Goal: Communication & Community: Answer question/provide support

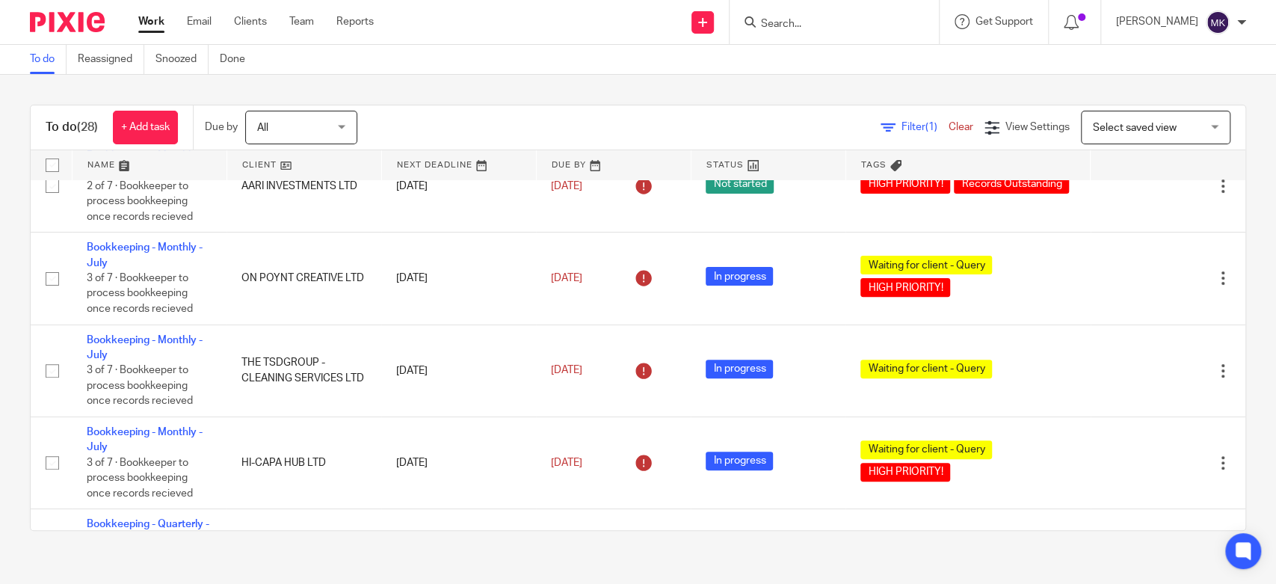
scroll to position [415, 0]
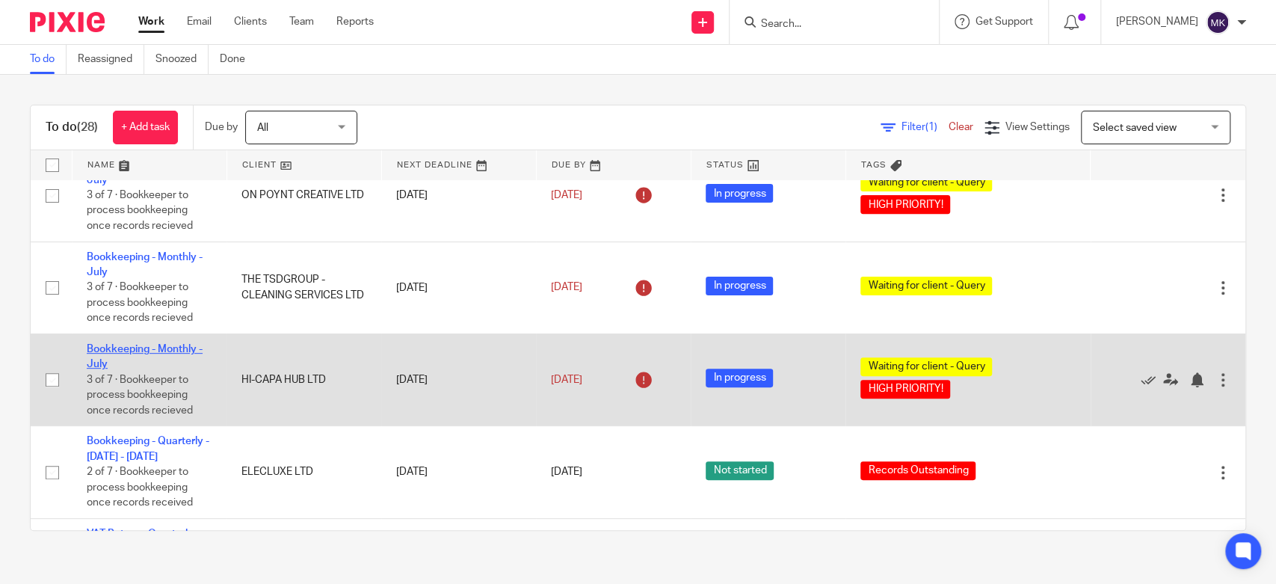
click at [161, 348] on link "Bookkeeping - Monthly - July" at bounding box center [145, 356] width 116 height 25
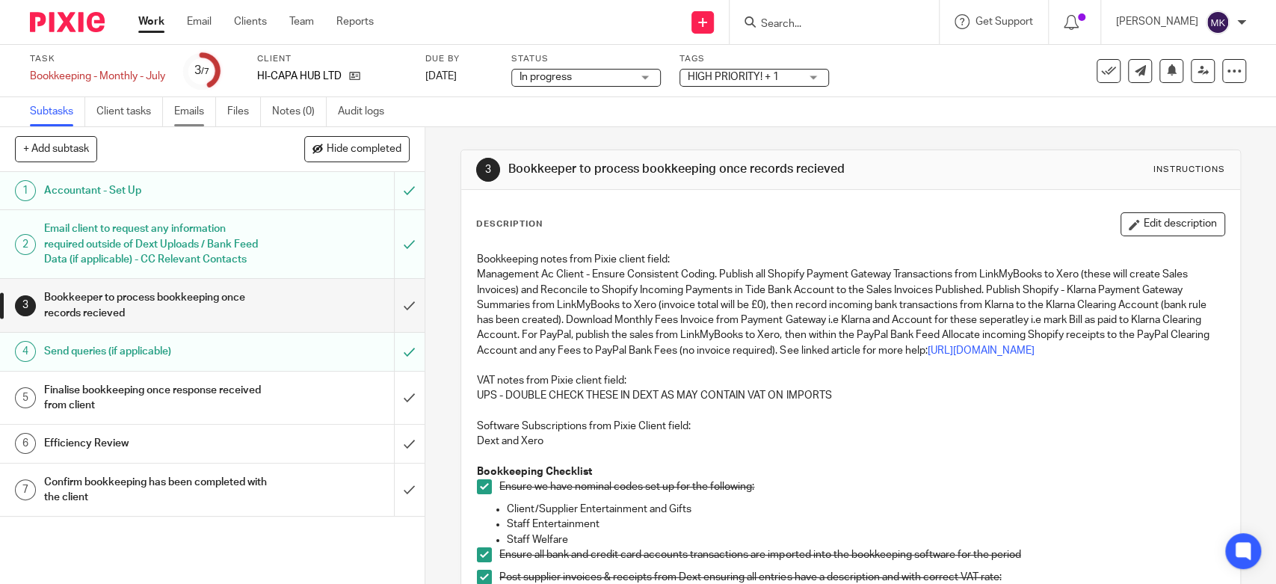
click at [194, 111] on link "Emails" at bounding box center [195, 111] width 42 height 29
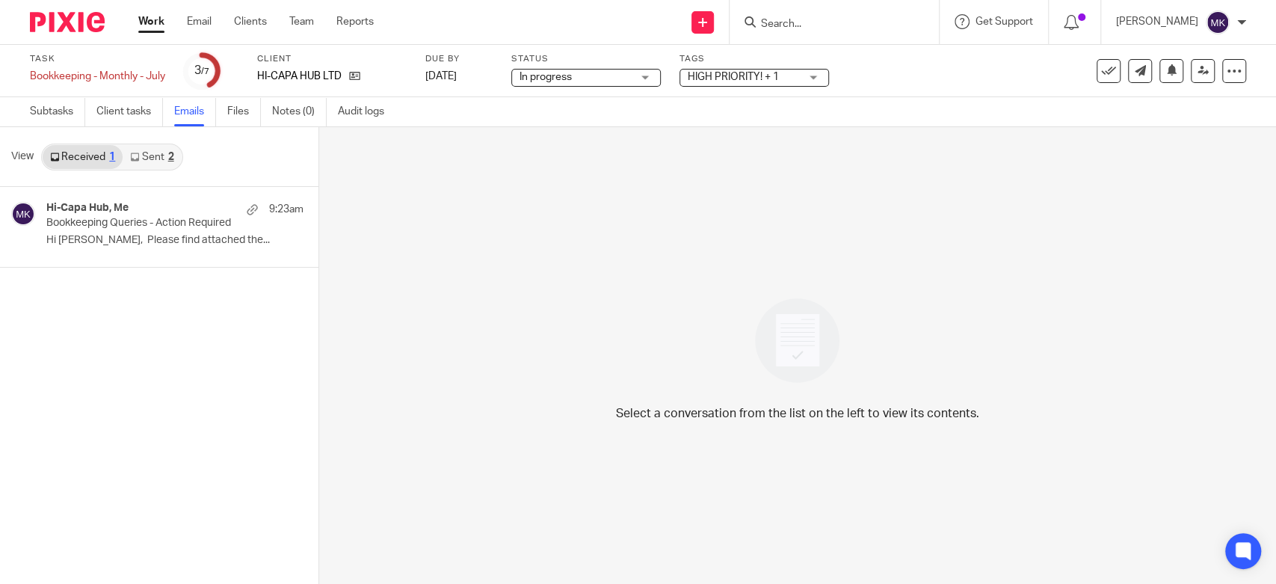
click at [146, 213] on div "Hi-Capa Hub, Me 9:23am" at bounding box center [174, 209] width 257 height 15
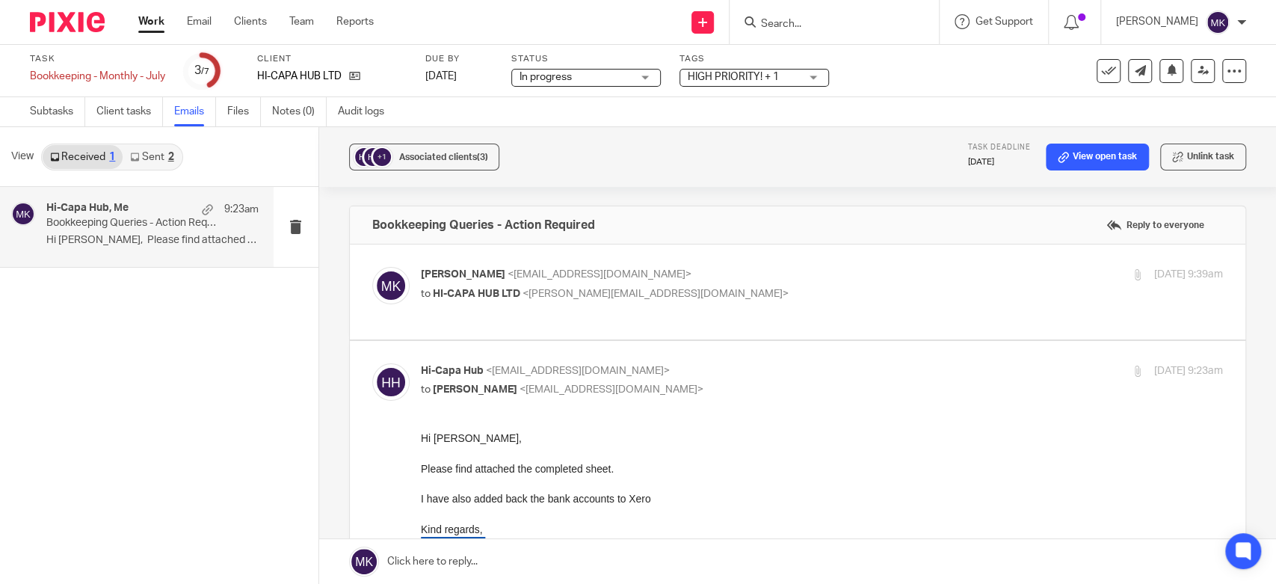
scroll to position [166, 0]
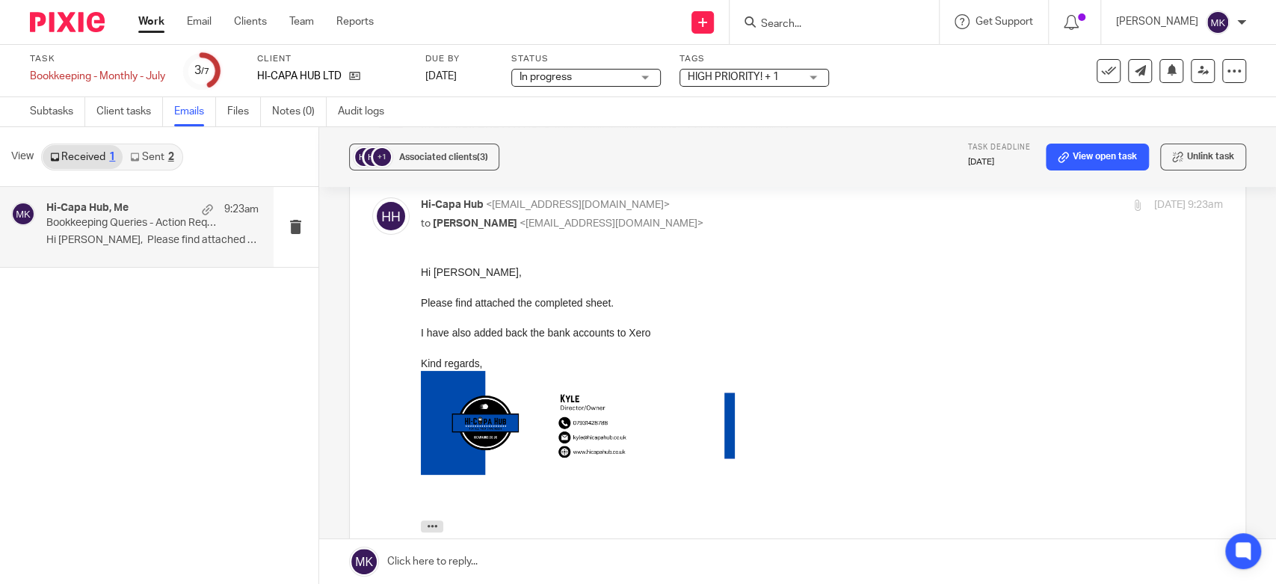
click at [575, 566] on link at bounding box center [797, 561] width 957 height 45
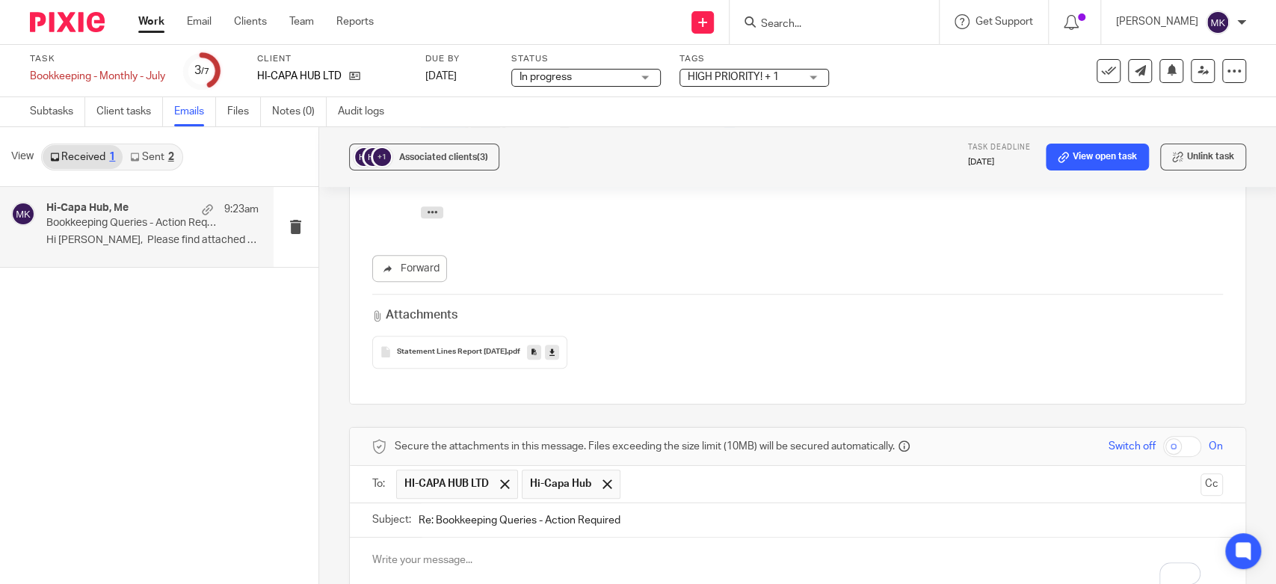
scroll to position [563, 0]
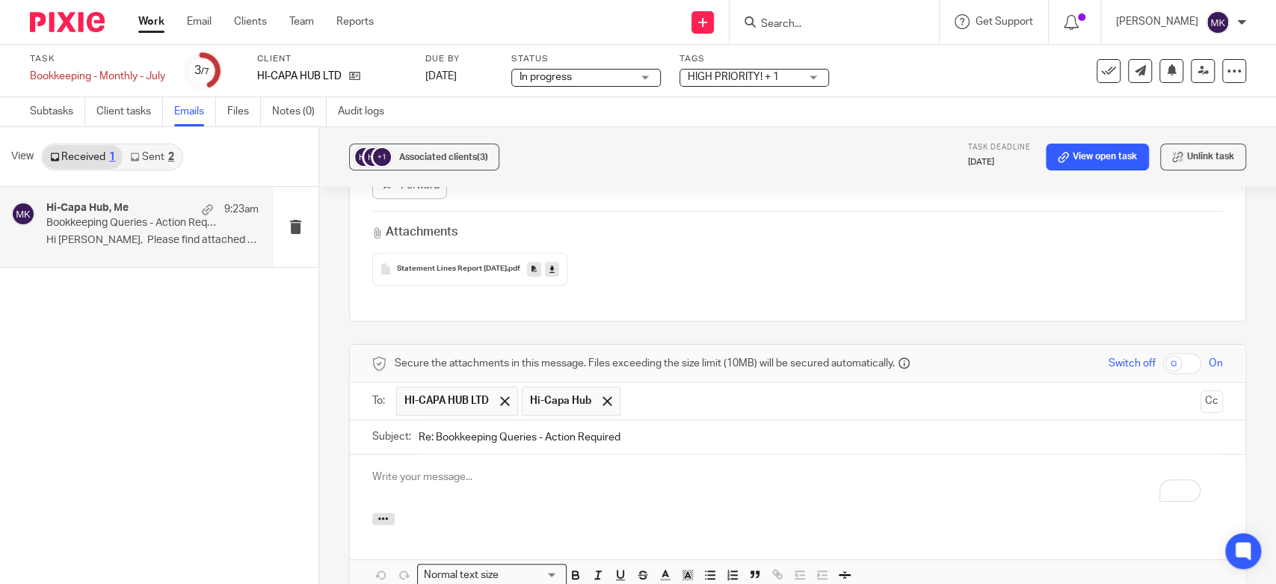
click at [605, 390] on div at bounding box center [607, 401] width 17 height 22
click at [500, 390] on div at bounding box center [504, 401] width 17 height 22
click at [495, 391] on input "text" at bounding box center [797, 399] width 794 height 17
click at [489, 460] on div "To enrich screen reader interactions, please activate Accessibility in Grammarl…" at bounding box center [797, 483] width 895 height 58
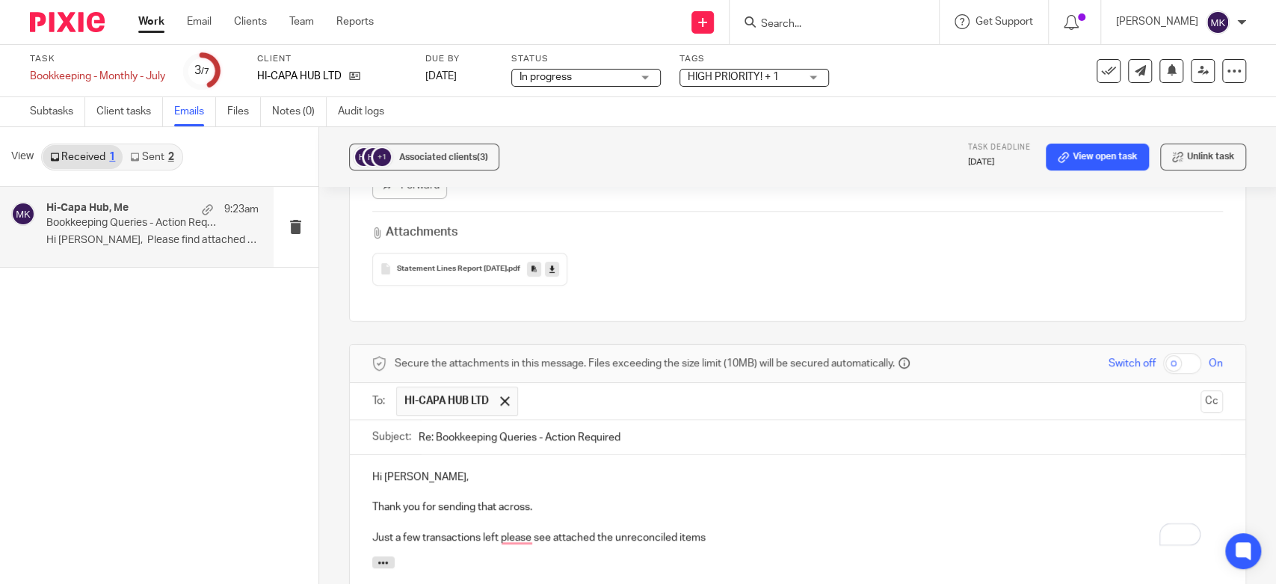
click at [513, 530] on p "Just a few transactions left please see attached the unreconciled items" at bounding box center [797, 537] width 850 height 15
click at [710, 530] on p "Just a few transactions left, please see attached the unreconciled items" at bounding box center [797, 537] width 850 height 15
click at [601, 561] on p "In regards to the amazon transactions a" at bounding box center [797, 568] width 850 height 15
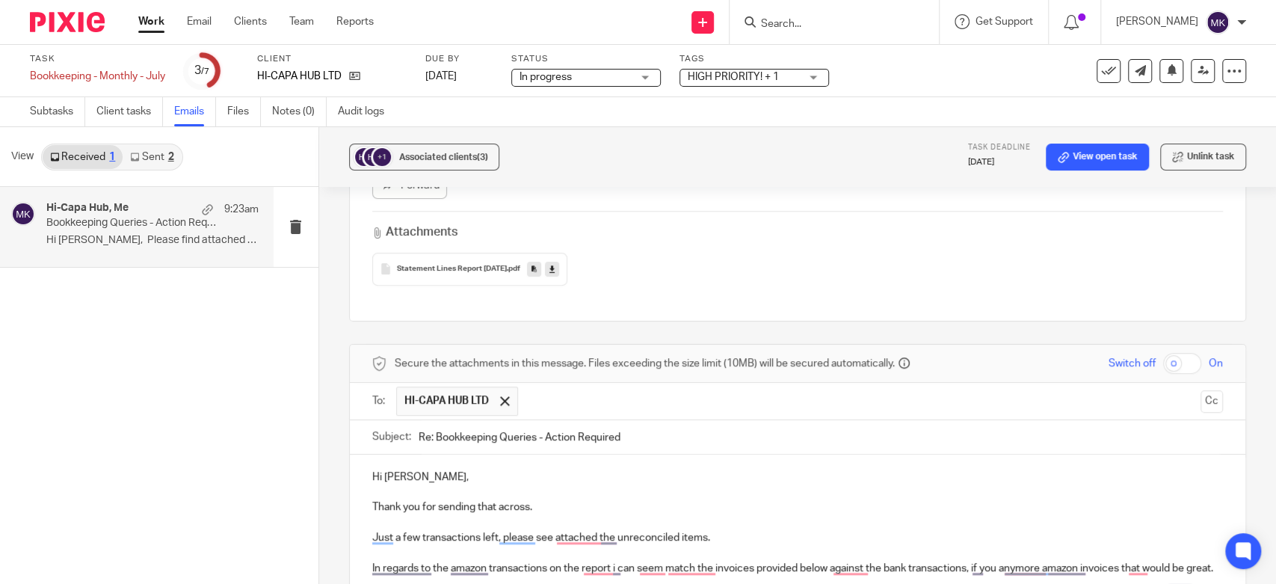
scroll to position [646, 0]
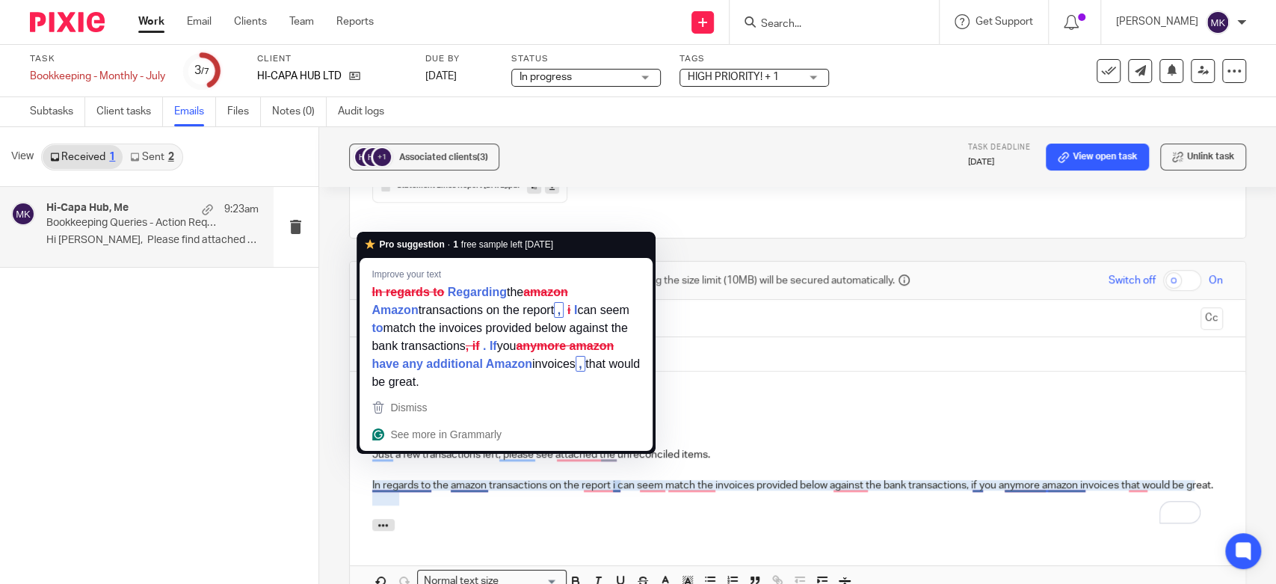
click at [418, 478] on p "In regards to the amazon transactions on the report i can seem match the invoic…" at bounding box center [797, 485] width 850 height 15
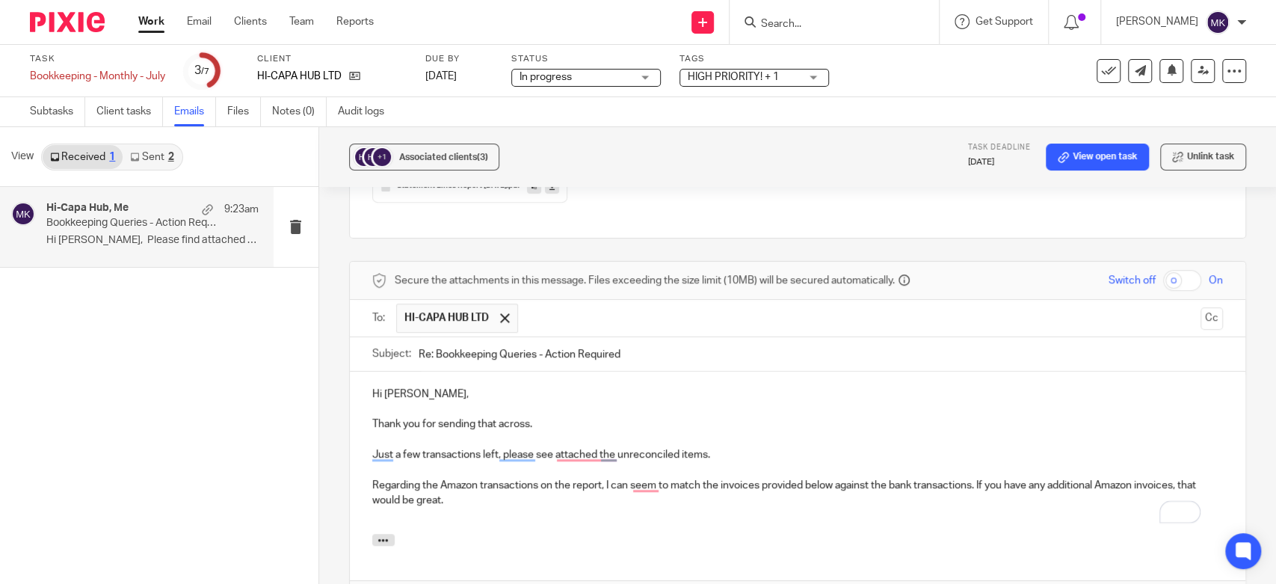
click at [624, 478] on p "Regarding the Amazon transactions on the report, I can seem to match the invoic…" at bounding box center [797, 493] width 850 height 31
click at [622, 507] on p "To enrich screen reader interactions, please activate Accessibility in Grammarl…" at bounding box center [797, 514] width 850 height 15
click at [604, 478] on p "Regarding the Amazon transactions on the report, I cant seem to match the invoi…" at bounding box center [797, 493] width 850 height 31
click at [620, 478] on p "Regarding the Amazon transactions on the report, I cant seem to match the invoi…" at bounding box center [797, 493] width 850 height 31
click at [639, 499] on div "Hi Kyle, Thank you for sending that across. Just a few transactions left, pleas…" at bounding box center [797, 452] width 895 height 162
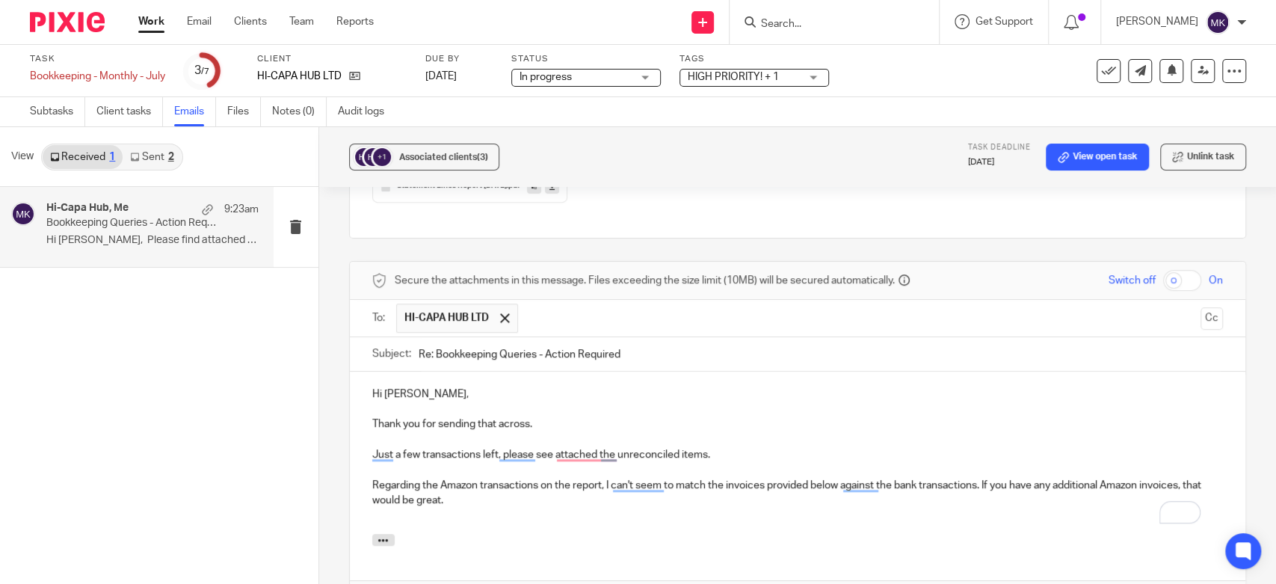
click at [809, 478] on p "Regarding the Amazon transactions on the report, I can't seem to match the invo…" at bounding box center [797, 493] width 850 height 31
drag, startPoint x: 809, startPoint y: 452, endPoint x: 836, endPoint y: 463, distance: 29.1
click at [836, 478] on p "Regarding the Amazon transactions on the report, I can't seem to match the invo…" at bounding box center [797, 493] width 850 height 31
click at [883, 481] on p "Regarding the Amazon transactions on the report, I can't seem to match the invo…" at bounding box center [797, 493] width 850 height 31
click at [637, 478] on p "Regarding the Amazon transactions on the report, I can't seem to match the invo…" at bounding box center [797, 493] width 850 height 31
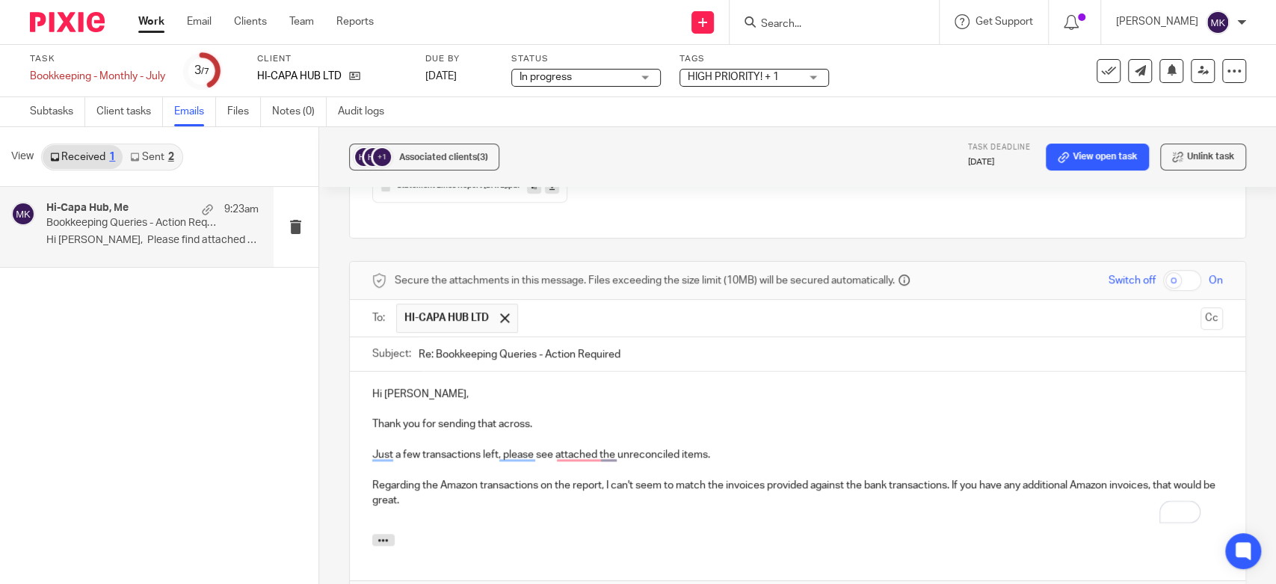
click at [618, 478] on p "Regarding the Amazon transactions on the report, I can't seem to match the invo…" at bounding box center [797, 493] width 850 height 31
click at [426, 538] on p "To enrich screen reader interactions, please activate Accessibility in Grammarl…" at bounding box center [797, 545] width 850 height 15
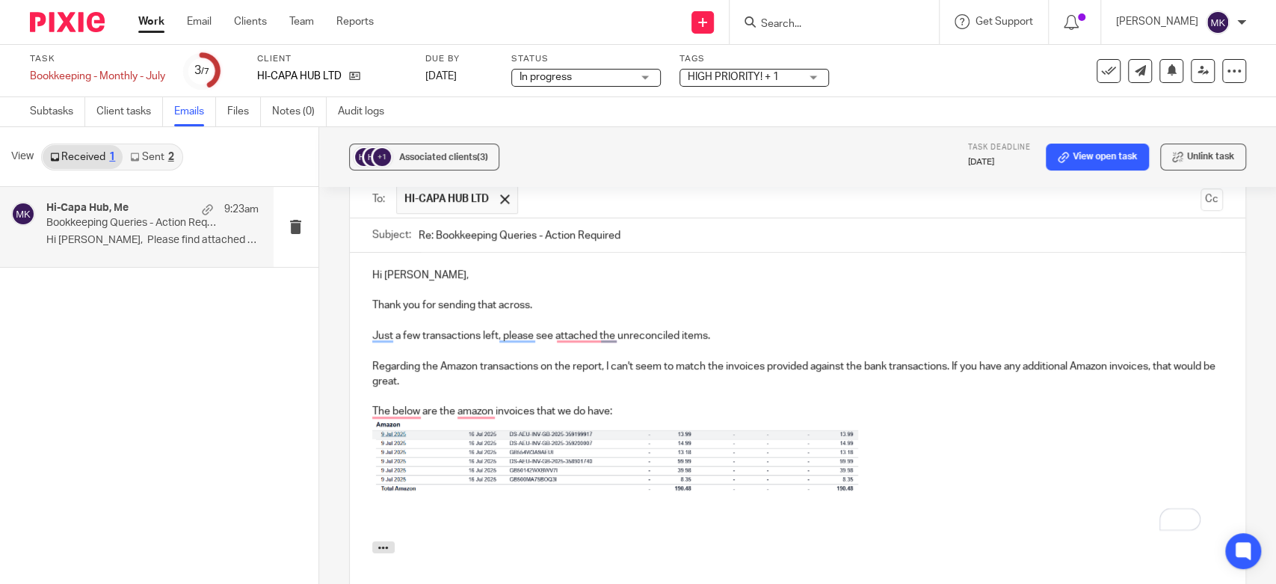
scroll to position [848, 0]
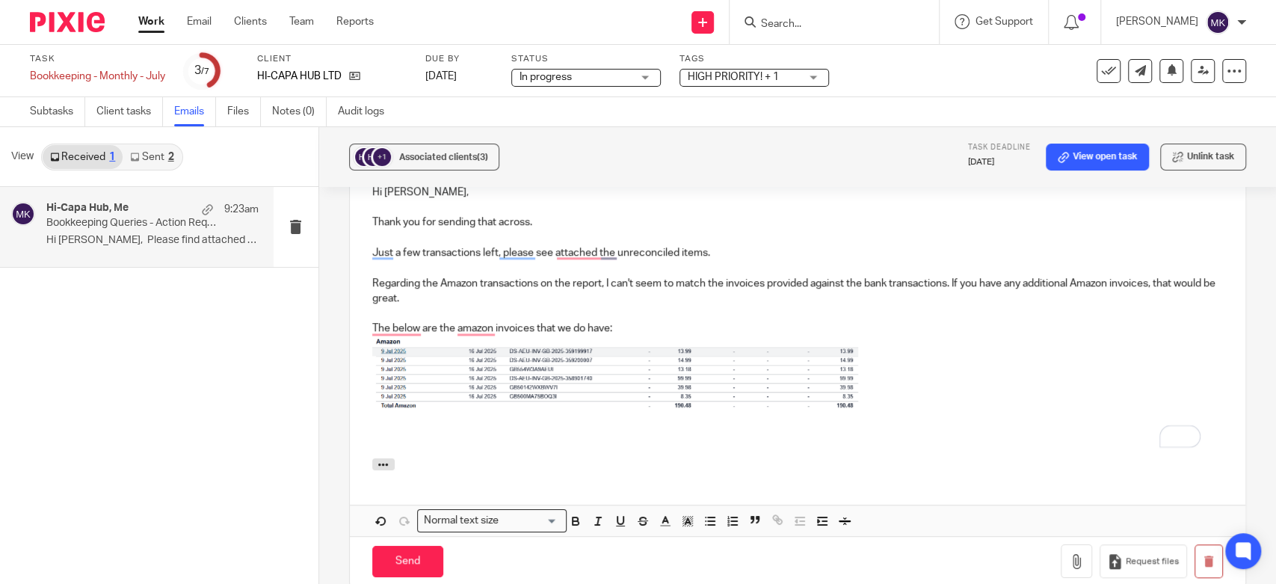
click at [652, 357] on img "To enrich screen reader interactions, please activate Accessibility in Grammarl…" at bounding box center [615, 374] width 486 height 76
drag, startPoint x: 853, startPoint y: 390, endPoint x: 905, endPoint y: 413, distance: 56.9
click at [905, 413] on div "Hi Kyle, Thank you for sending that across. Just a few transactions left, pleas…" at bounding box center [797, 314] width 895 height 288
drag, startPoint x: 853, startPoint y: 393, endPoint x: 865, endPoint y: 414, distance: 23.7
click at [865, 414] on div "Hi Kyle, Thank you for sending that across. Just a few transactions left, pleas…" at bounding box center [797, 314] width 895 height 288
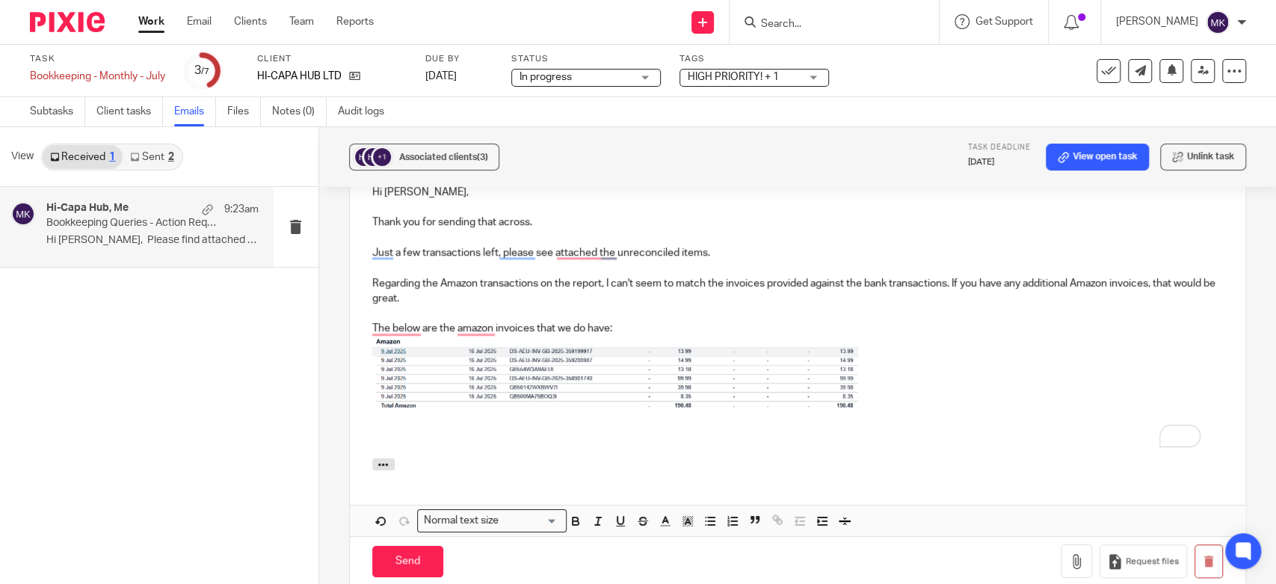
click at [957, 338] on p "To enrich screen reader interactions, please activate Accessibility in Grammarl…" at bounding box center [797, 376] width 850 height 81
click at [923, 432] on p "To enrich screen reader interactions, please activate Accessibility in Grammarl…" at bounding box center [797, 439] width 850 height 15
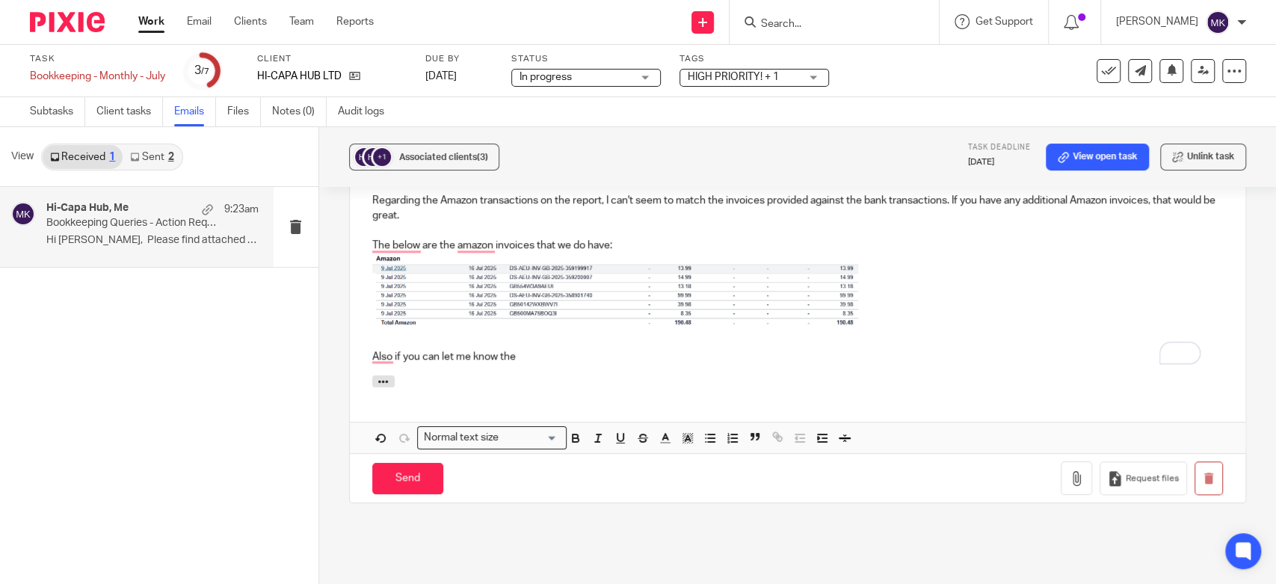
click at [763, 349] on p "Also if you can let me know the" at bounding box center [797, 356] width 850 height 15
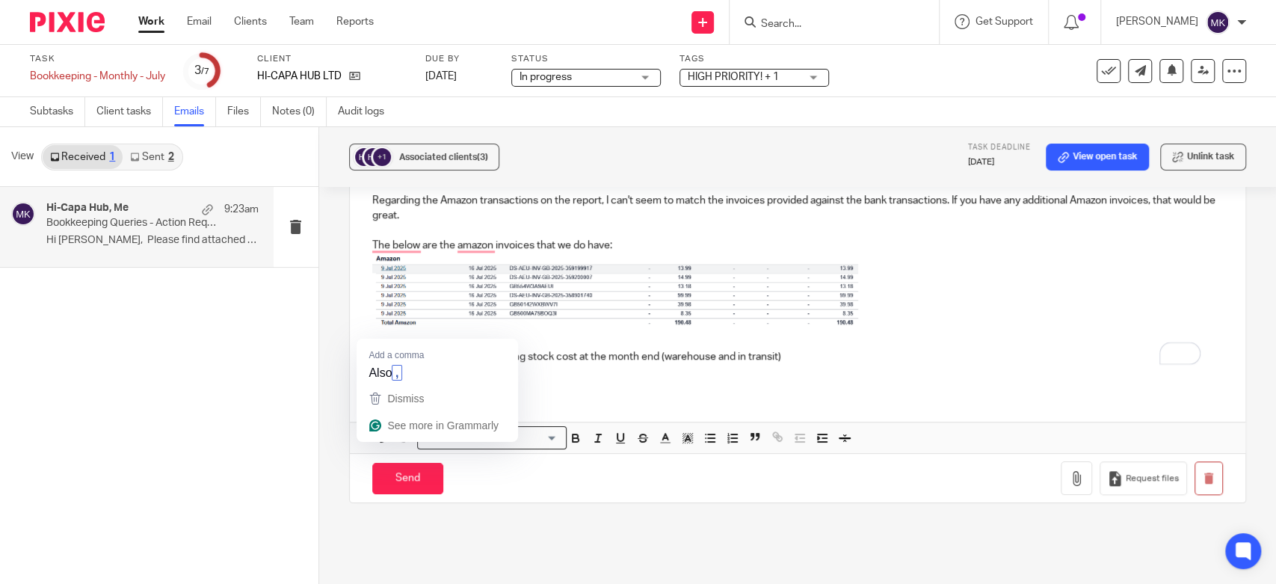
click at [396, 349] on p "Also Can you provide the Closing stock cost at the month end (warehouse and in …" at bounding box center [797, 356] width 850 height 15
click at [442, 375] on div at bounding box center [797, 383] width 895 height 16
click at [803, 375] on div at bounding box center [797, 383] width 895 height 16
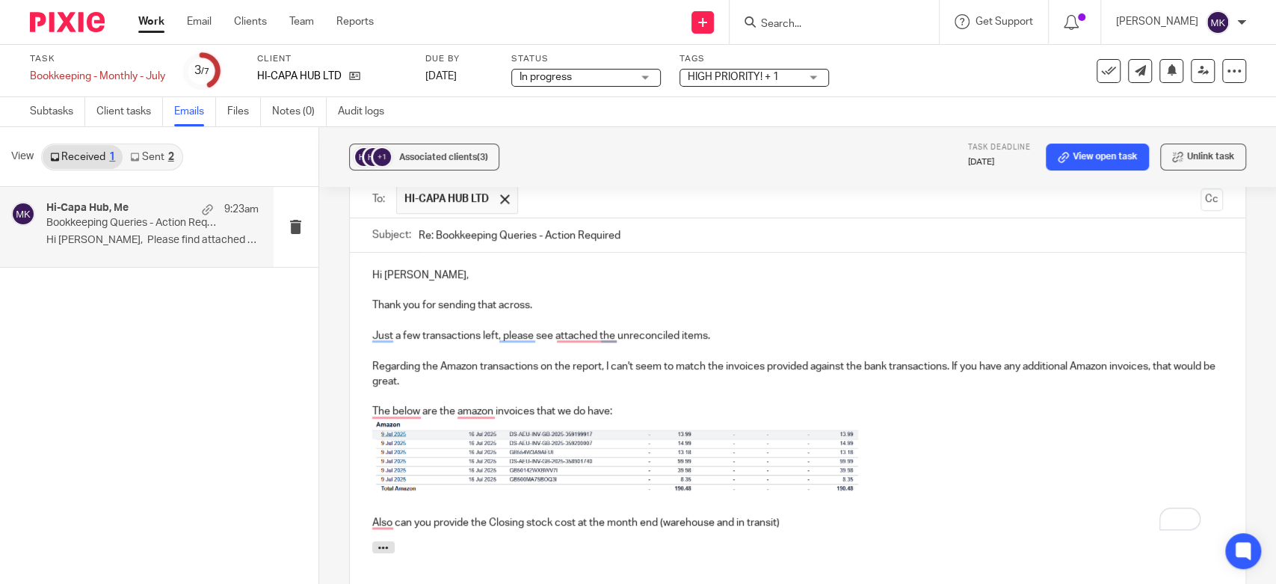
click at [472, 313] on p "To enrich screen reader interactions, please activate Accessibility in Grammarl…" at bounding box center [797, 320] width 850 height 15
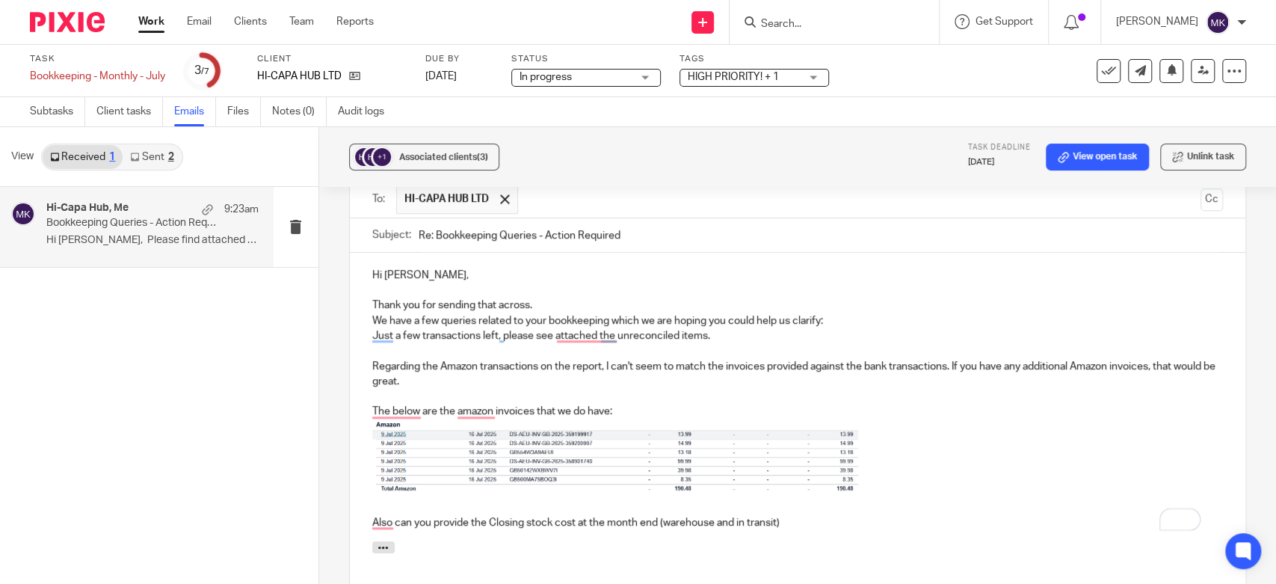
click at [622, 297] on p "Thank you for sending that across." at bounding box center [797, 304] width 850 height 15
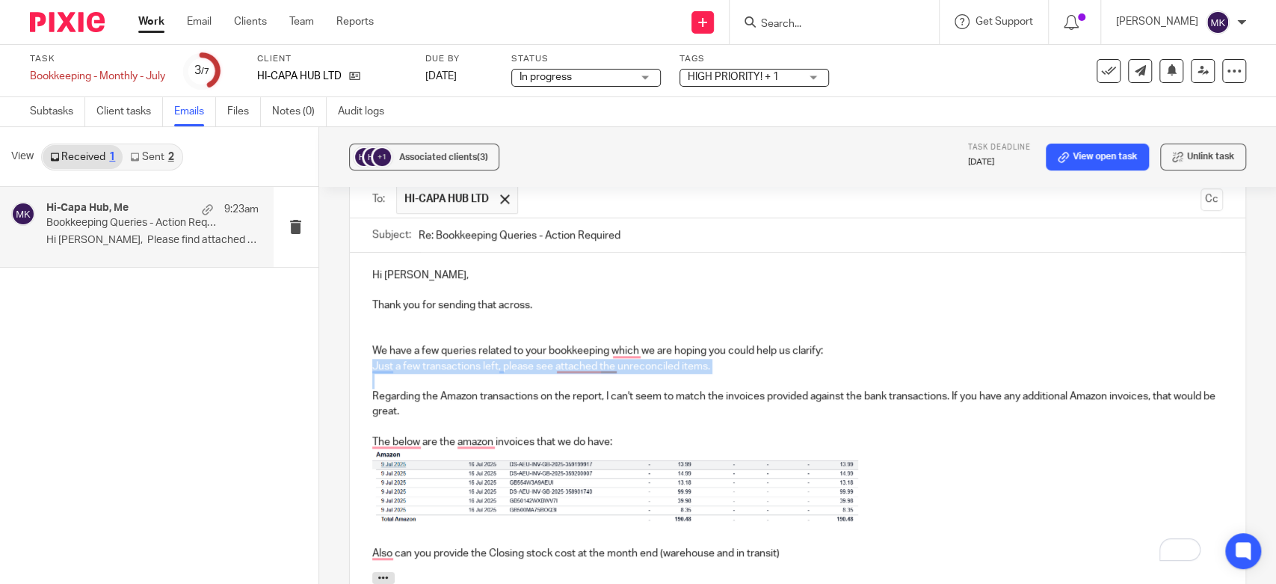
drag, startPoint x: 364, startPoint y: 345, endPoint x: 624, endPoint y: 356, distance: 260.3
click at [624, 356] on div "Hi Kyle, Thank you for sending that across. We have a few queries related to yo…" at bounding box center [797, 412] width 895 height 319
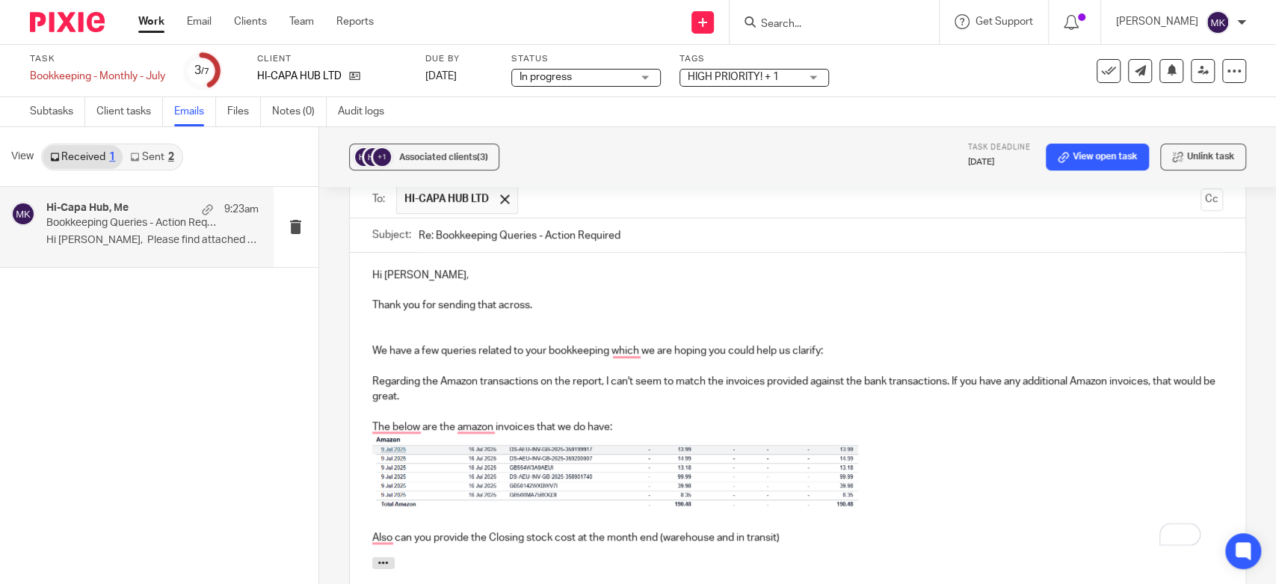
click at [365, 353] on div "Hi Kyle, Thank you for sending that across. We have a few queries related to yo…" at bounding box center [797, 405] width 895 height 304
click at [372, 374] on p "1 Regarding the Amazon transactions on the report, I can't seem to match the in…" at bounding box center [797, 389] width 850 height 31
click at [364, 358] on div "Hi Kyle, Thank you for sending that across. We have a few queries related to yo…" at bounding box center [797, 405] width 895 height 304
click at [377, 374] on p "1 Regarding the Amazon transactions on the report, I can't seem to match the in…" at bounding box center [797, 389] width 850 height 31
click at [372, 374] on p "1. Regarding the Amazon transactions on the report, I can't seem to match the i…" at bounding box center [797, 389] width 850 height 31
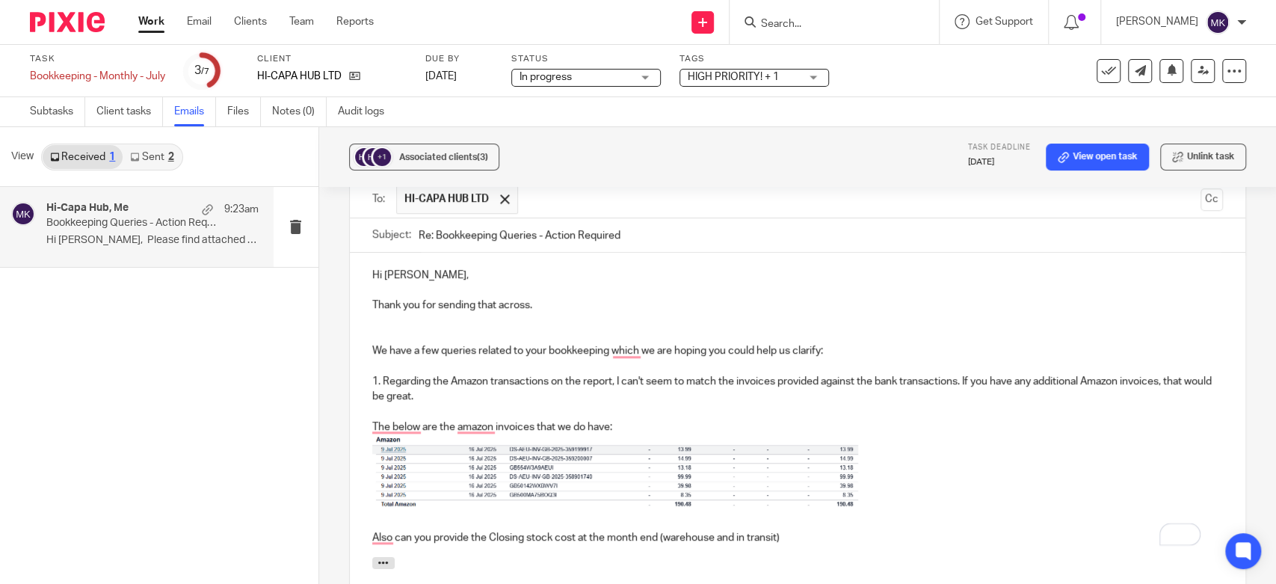
click at [668, 527] on div "Hi Kyle, Thank you for sending that across. We have a few queries related to yo…" at bounding box center [797, 405] width 895 height 304
click at [365, 518] on div "Hi Kyle, Thank you for sending that across. We have a few queries related to yo…" at bounding box center [797, 405] width 895 height 304
click at [372, 374] on p "1. Regarding the Amazon transactions on the report, I can't seem to match the i…" at bounding box center [797, 389] width 850 height 31
click at [475, 557] on div at bounding box center [797, 565] width 895 height 16
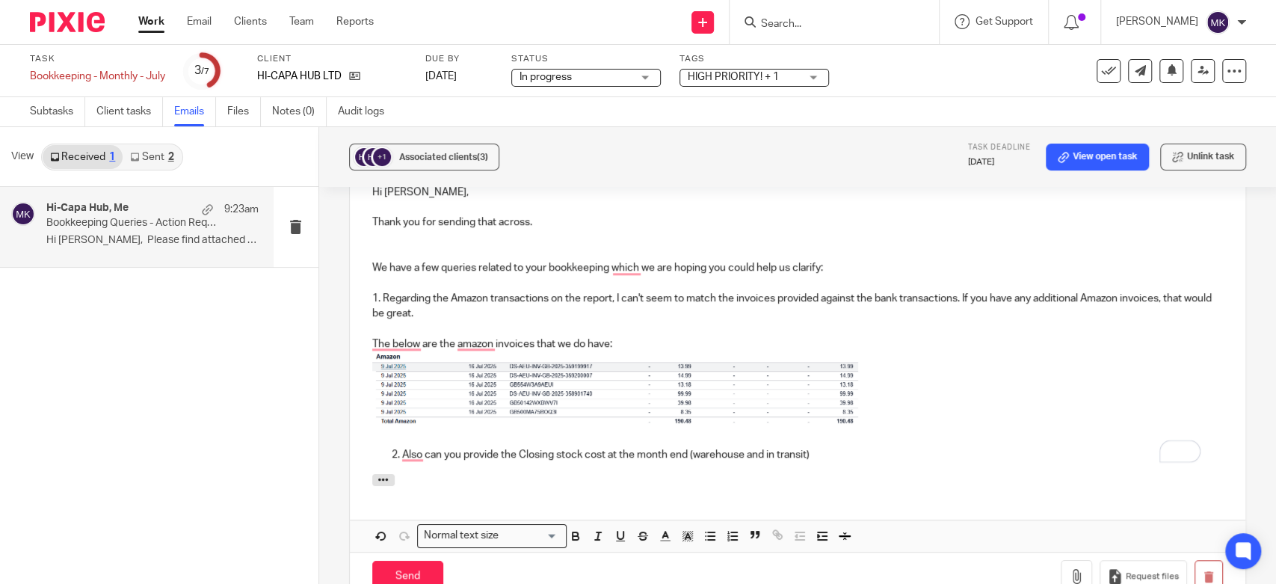
click at [836, 447] on p "Also can you provide the Closing stock cost at the month end (warehouse and in …" at bounding box center [812, 454] width 821 height 15
click at [404, 447] on p "Also can you provide the Closing stock cost at the month end (warehouse and in …" at bounding box center [812, 454] width 821 height 15
click at [619, 474] on div at bounding box center [797, 482] width 895 height 16
click at [845, 447] on p "Also, can you provide the Closing stock cost at the month end (warehouse and in…" at bounding box center [812, 454] width 821 height 15
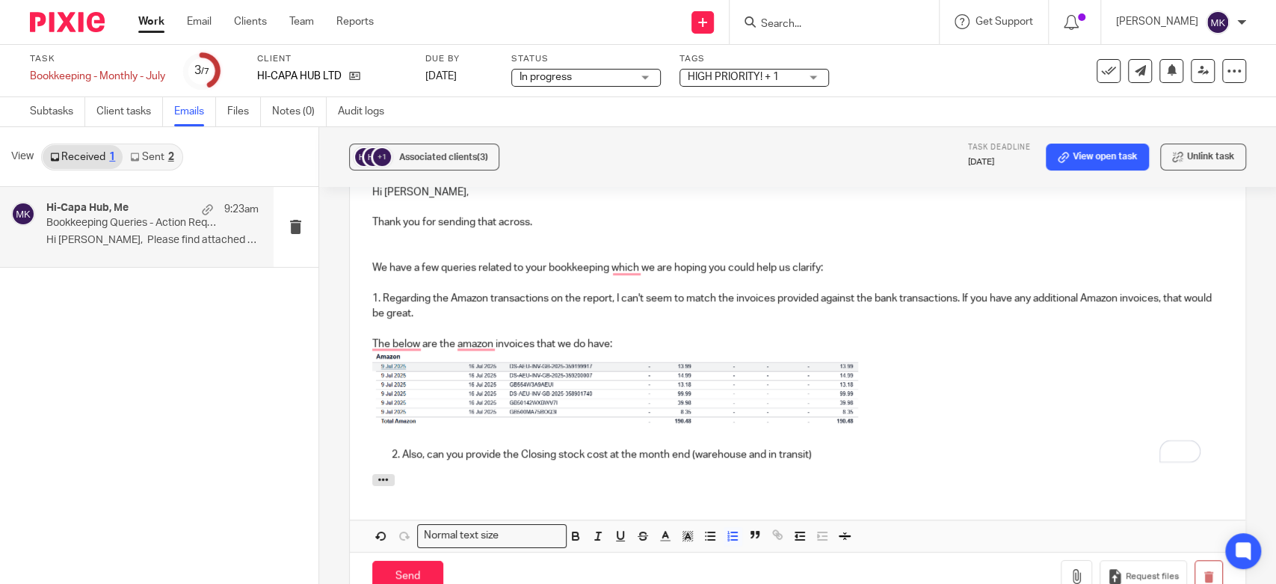
scroll to position [765, 0]
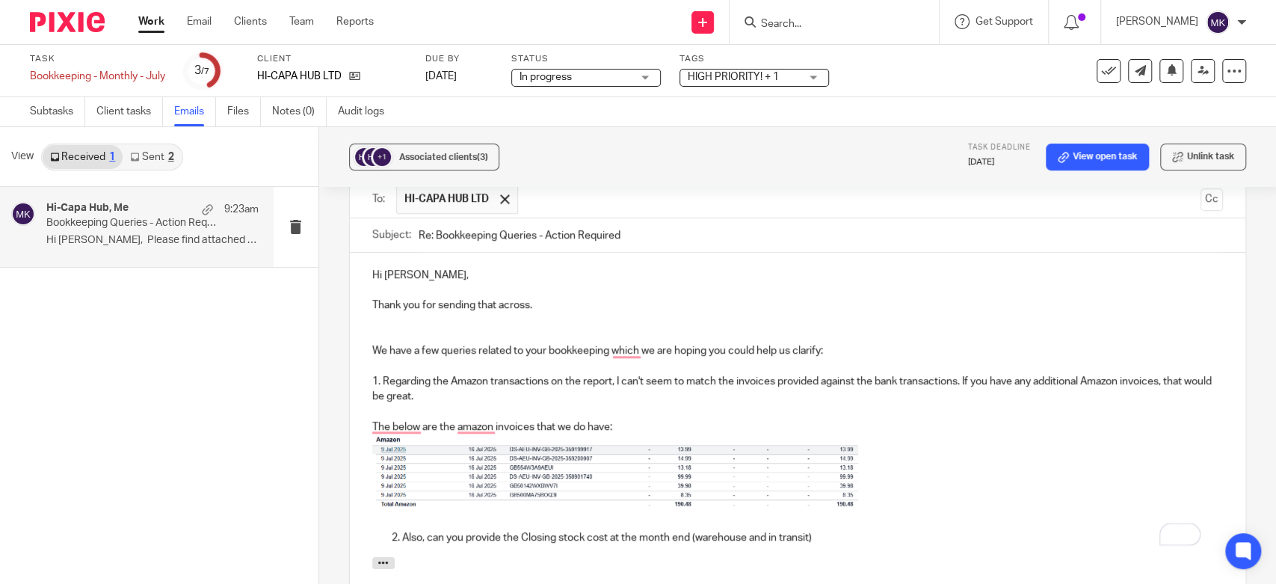
click at [469, 328] on p "To enrich screen reader interactions, please activate Accessibility in Grammarl…" at bounding box center [797, 335] width 850 height 15
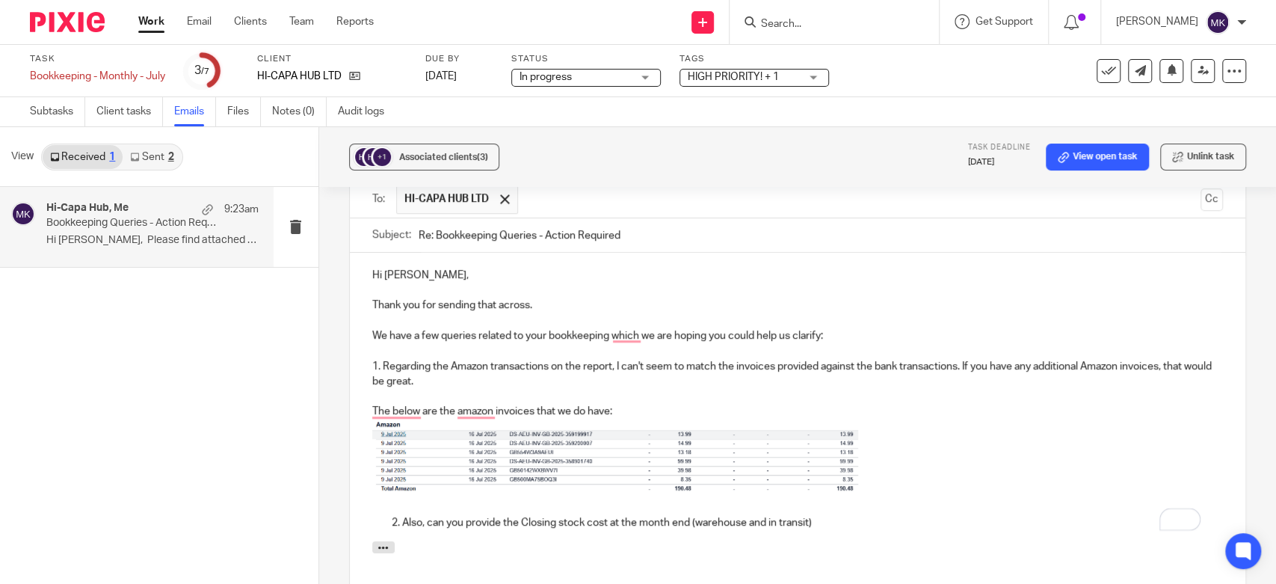
click at [963, 441] on p "To enrich screen reader interactions, please activate Accessibility in Grammarl…" at bounding box center [797, 459] width 850 height 81
click at [616, 359] on p "1. Regarding the Amazon transactions on the report, I can't seem to match the i…" at bounding box center [797, 374] width 850 height 31
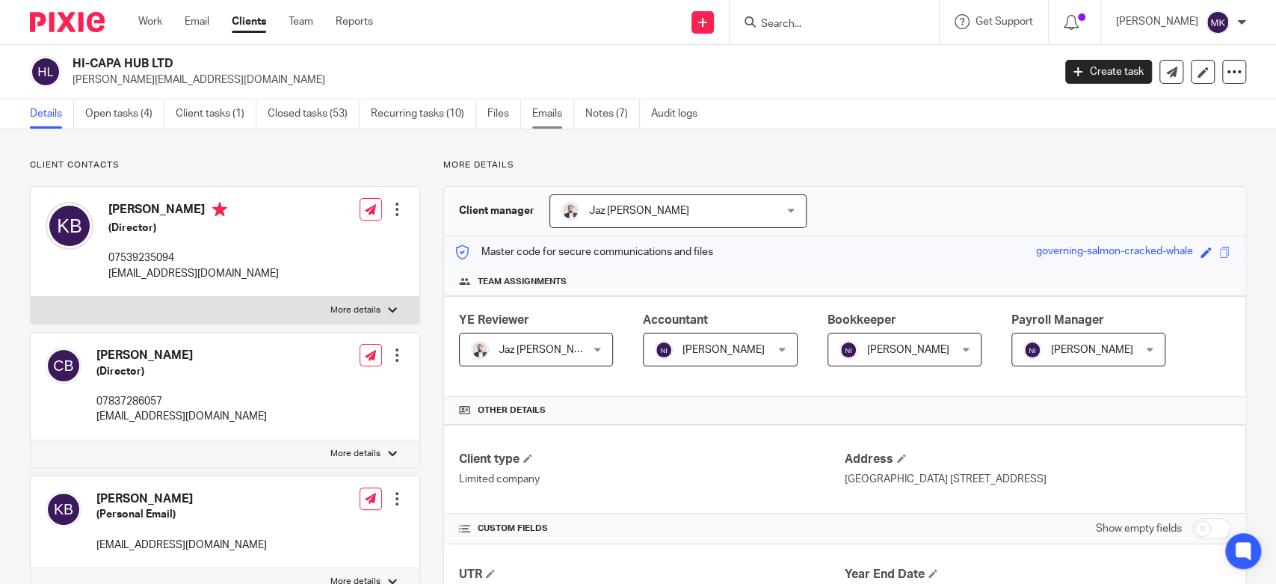
click at [546, 108] on link "Emails" at bounding box center [553, 113] width 42 height 29
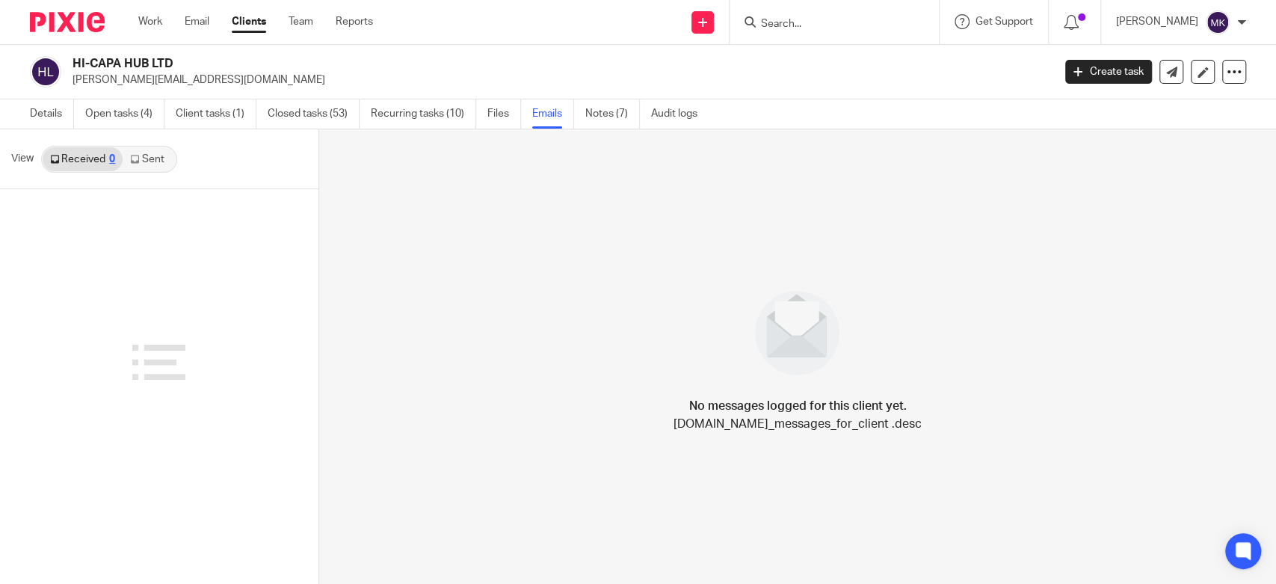
click at [152, 170] on link "Sent" at bounding box center [149, 159] width 52 height 24
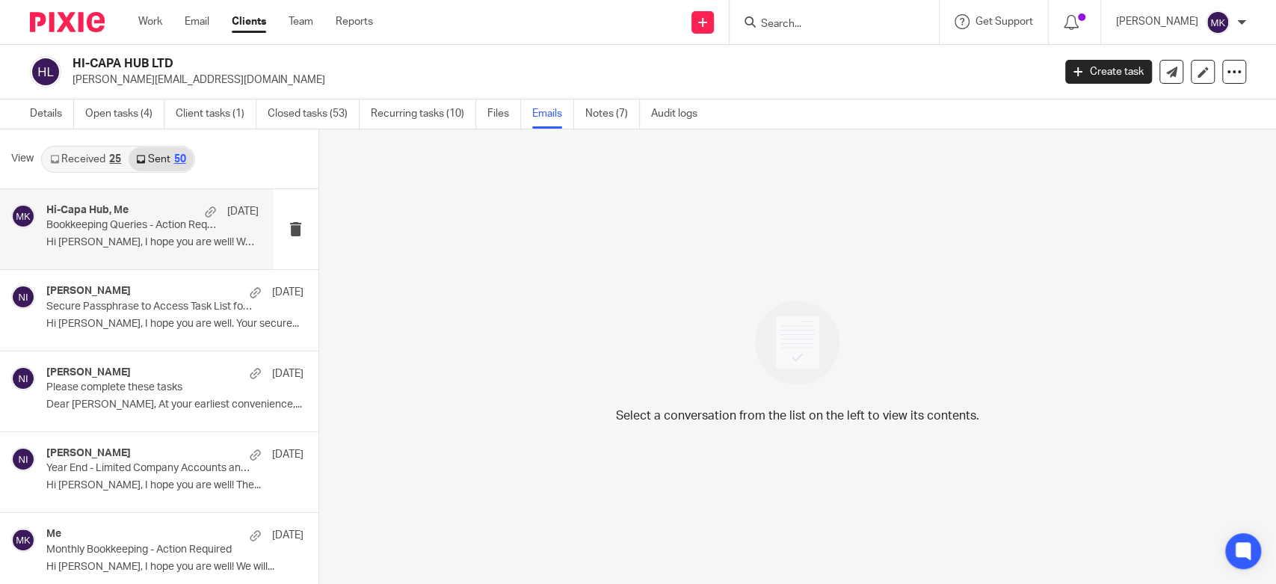
click at [139, 232] on div "Hi-Capa Hub, Me 8 Aug Bookkeeping Queries - Action Required Hi Kyle, I hope you…" at bounding box center [152, 229] width 212 height 50
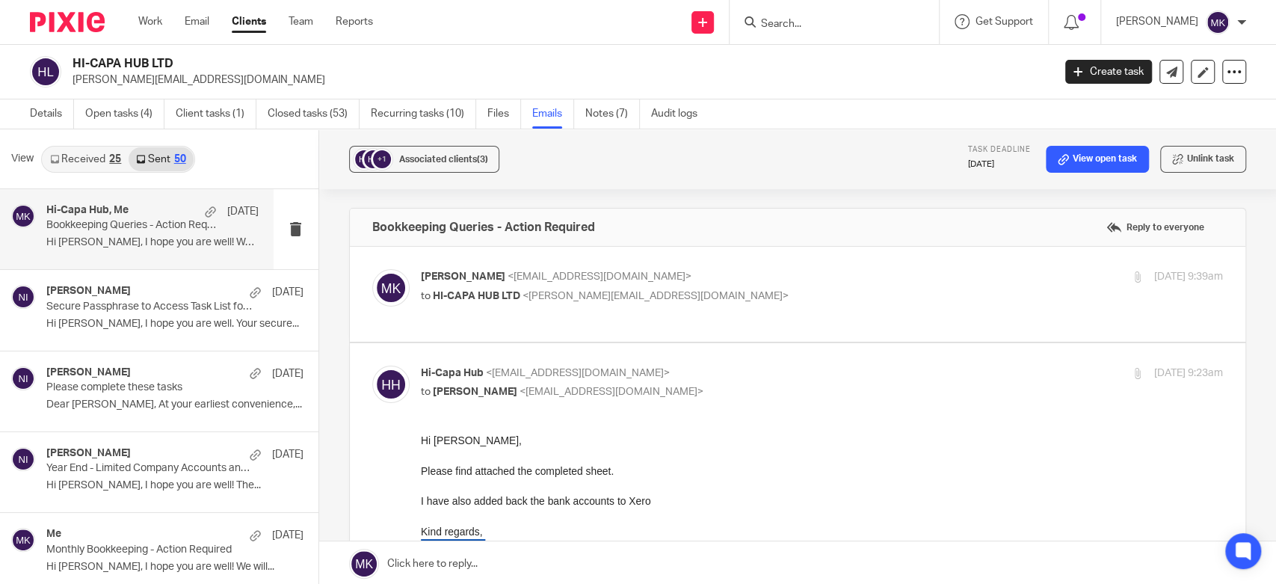
click at [654, 275] on p "Moiz Khatri <moizkhatri@taxassist.co.uk>" at bounding box center [688, 277] width 535 height 16
checkbox input "true"
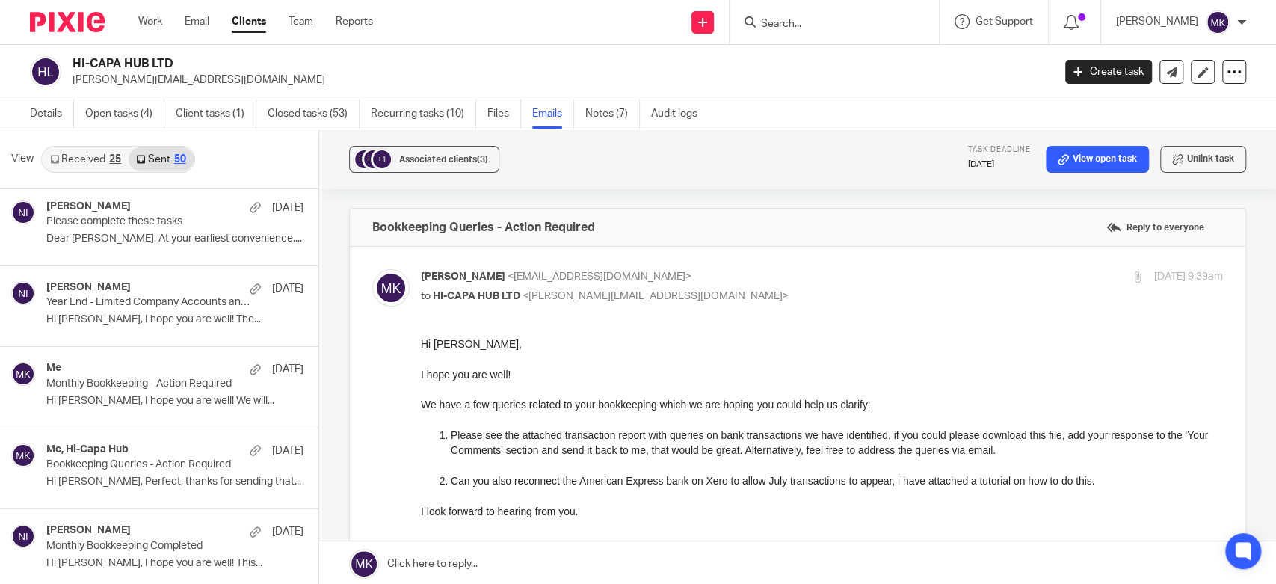
scroll to position [249, 0]
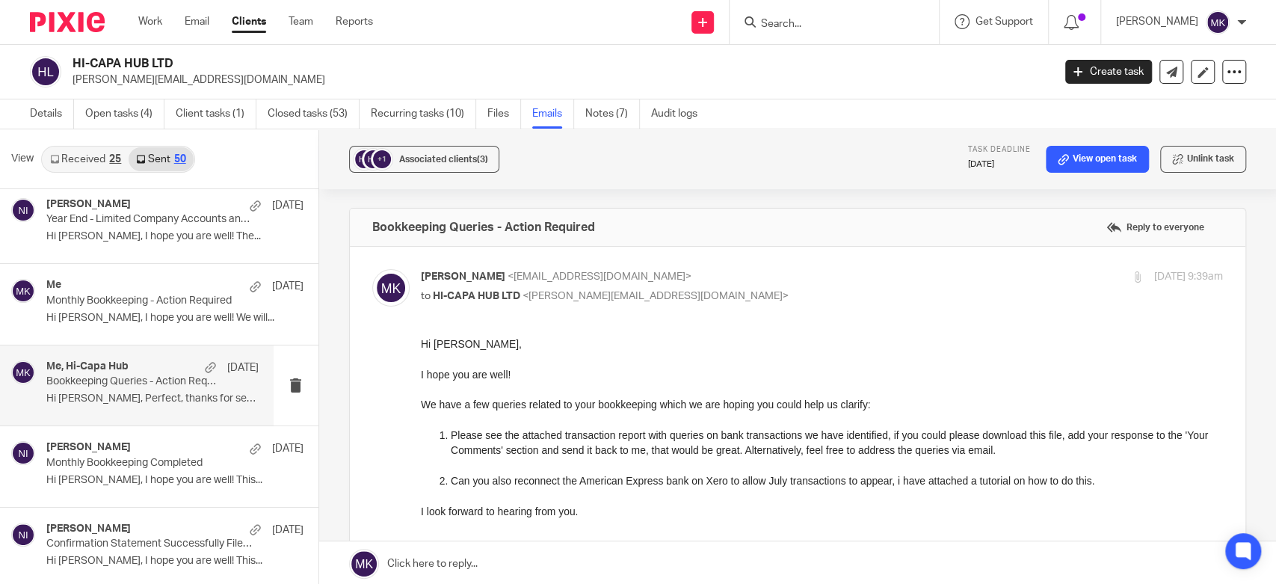
click at [132, 356] on div "Me, Hi-Capa Hub 30 Jul Bookkeeping Queries - Action Required Hi Kyle, Perfect, …" at bounding box center [137, 385] width 274 height 80
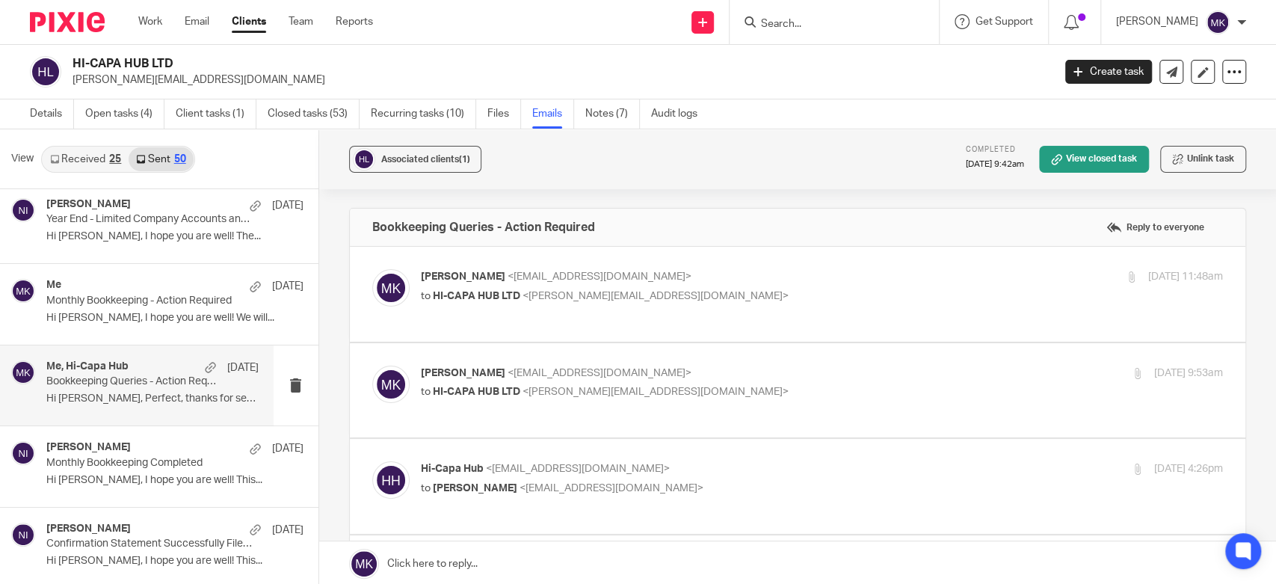
scroll to position [0, 0]
click at [746, 285] on div "Moiz Khatri <moizkhatri@taxassist.co.uk> to HI-CAPA HUB LTD <kyle@hicapahub.co.…" at bounding box center [688, 286] width 535 height 34
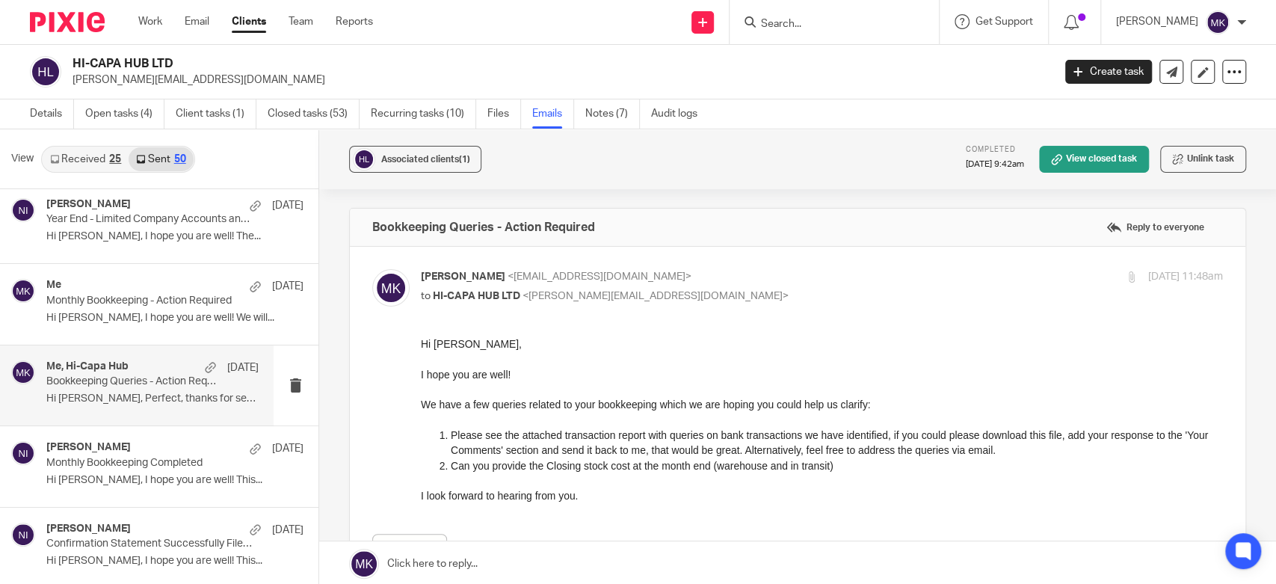
click at [746, 285] on div "Moiz Khatri <moizkhatri@taxassist.co.uk> to HI-CAPA HUB LTD <kyle@hicapahub.co.…" at bounding box center [688, 286] width 535 height 34
checkbox input "false"
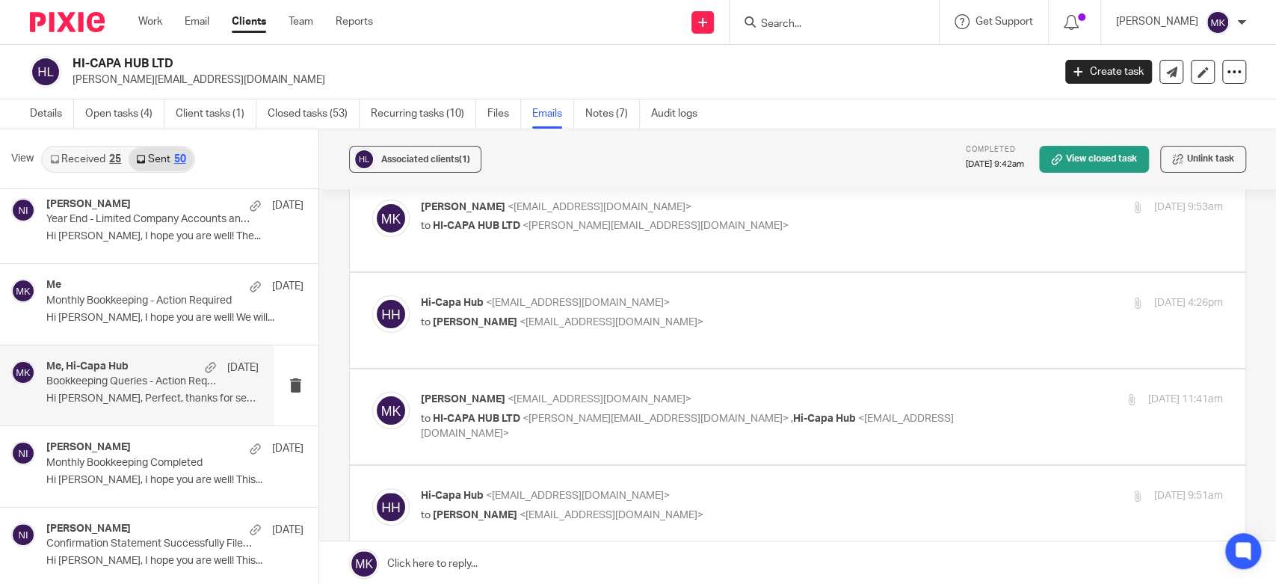
scroll to position [249, 0]
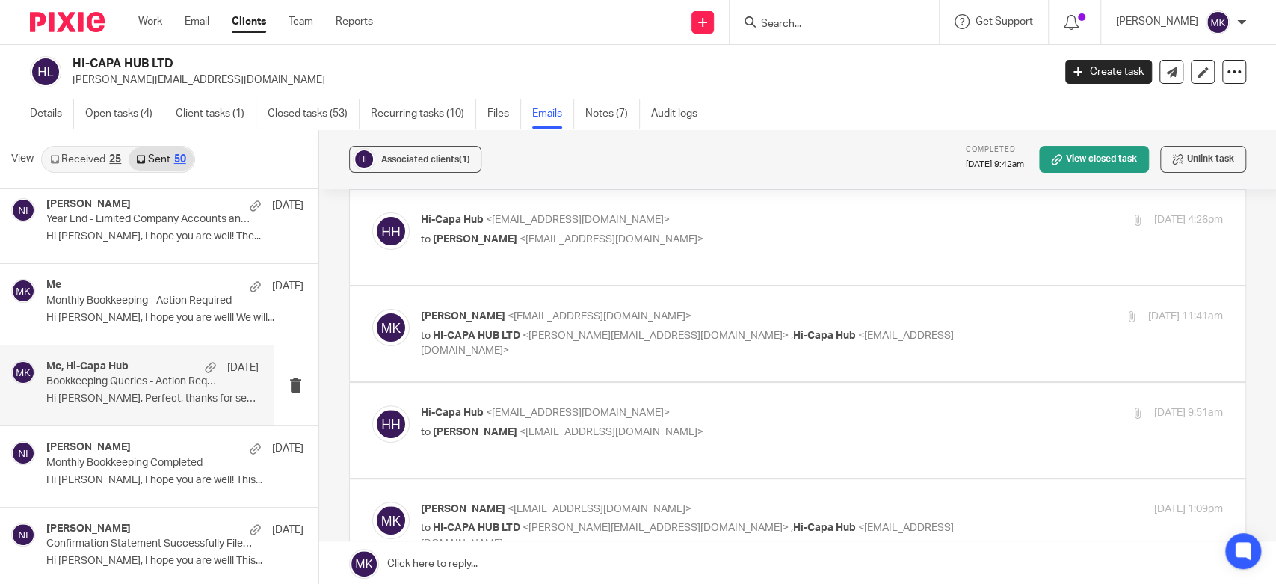
click at [746, 309] on div "Moiz Khatri <moizkhatri@taxassist.co.uk> to HI-CAPA HUB LTD <kyle@hicapahub.co.…" at bounding box center [688, 334] width 535 height 50
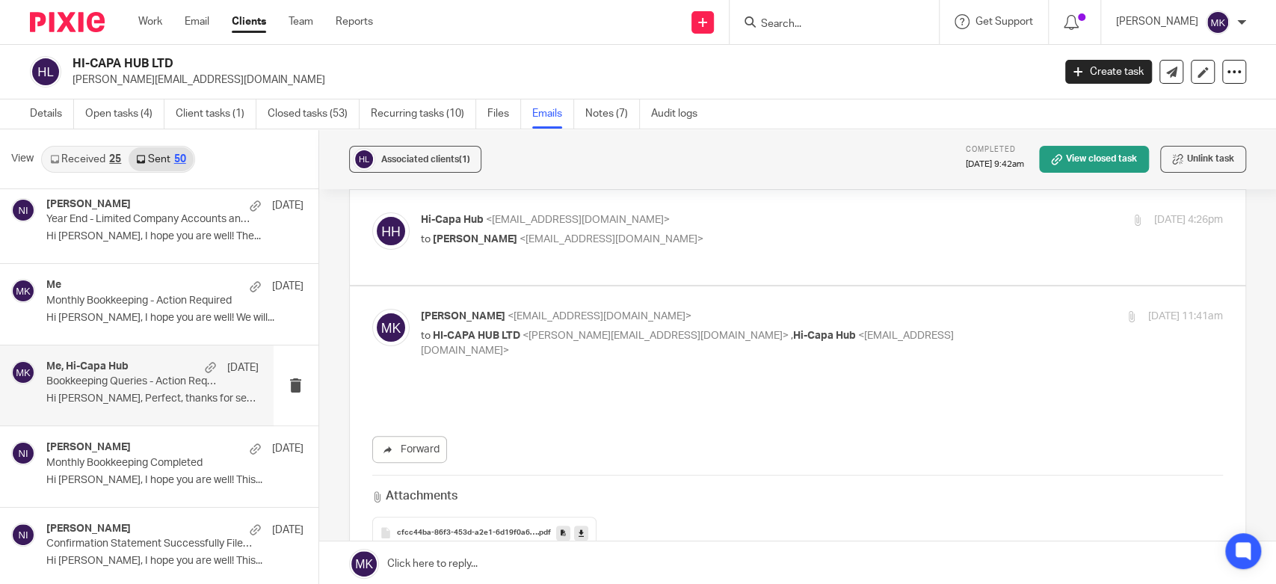
scroll to position [0, 0]
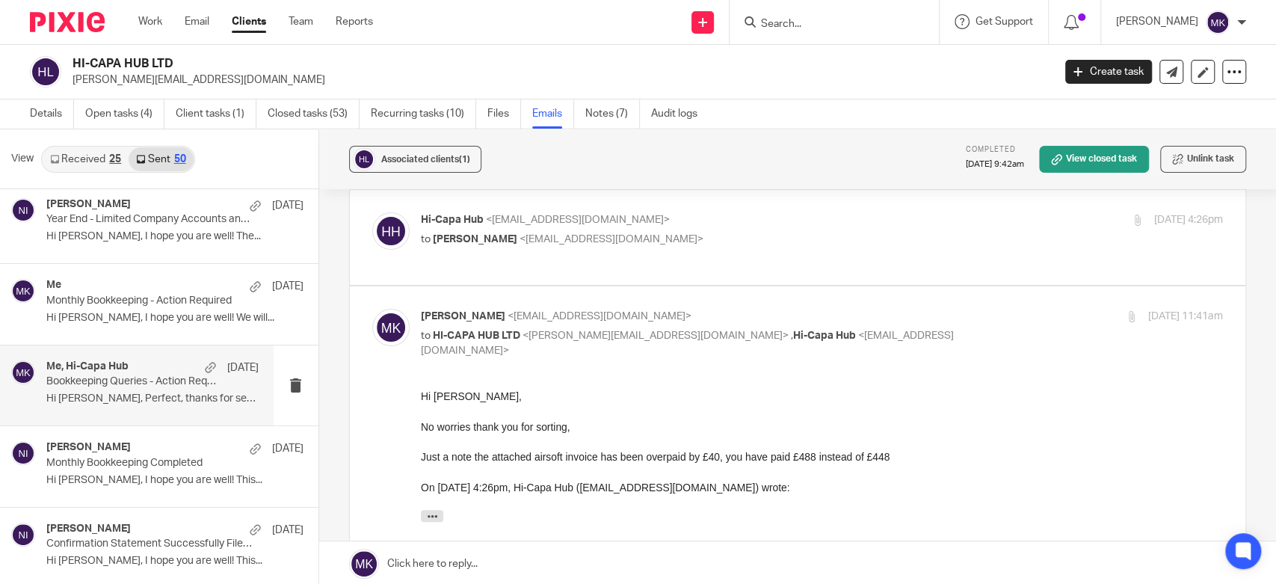
click at [752, 309] on p "Moiz Khatri <moizkhatri@taxassist.co.uk>" at bounding box center [688, 317] width 535 height 16
checkbox input "false"
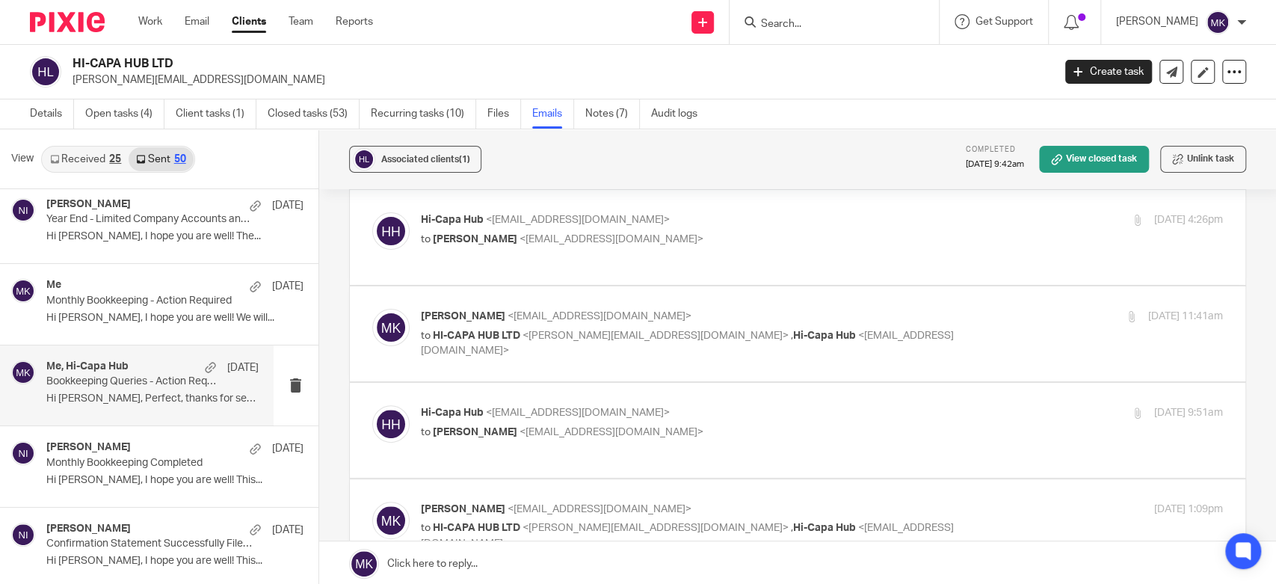
scroll to position [332, 0]
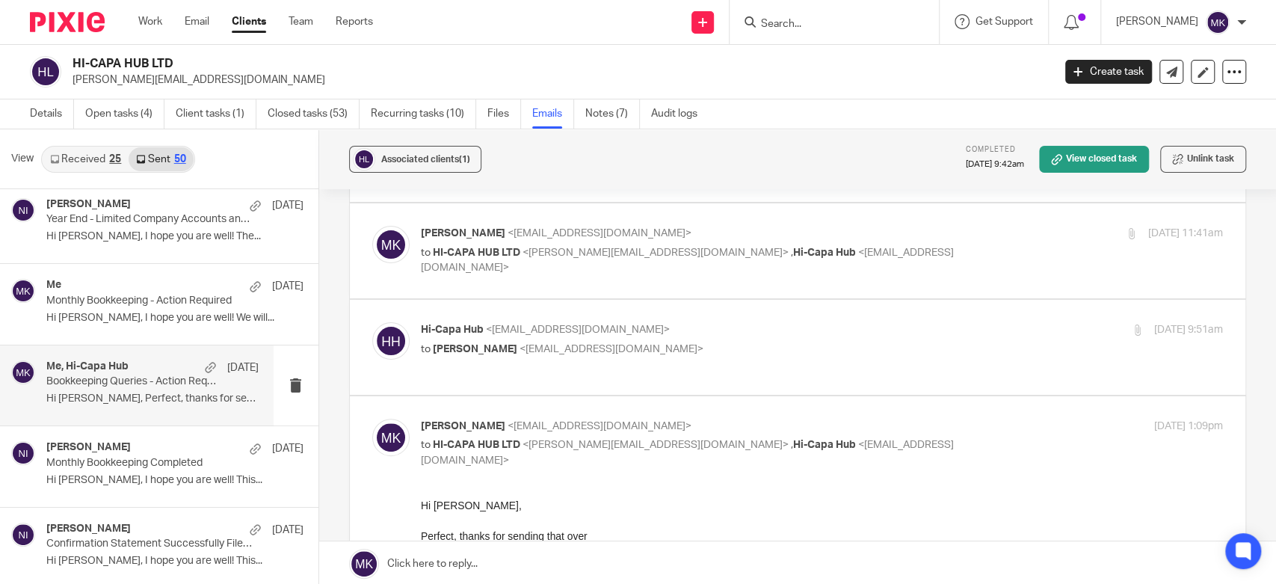
click at [748, 322] on p "Hi-Capa Hub <hicapahub@gmail.com>" at bounding box center [688, 330] width 535 height 16
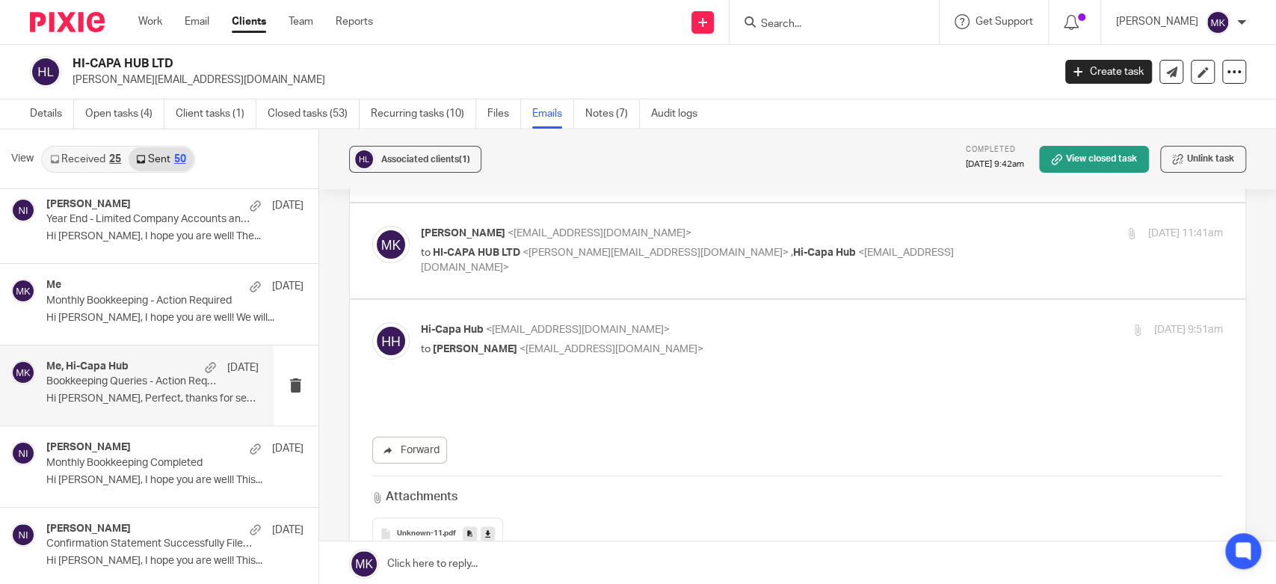
scroll to position [0, 0]
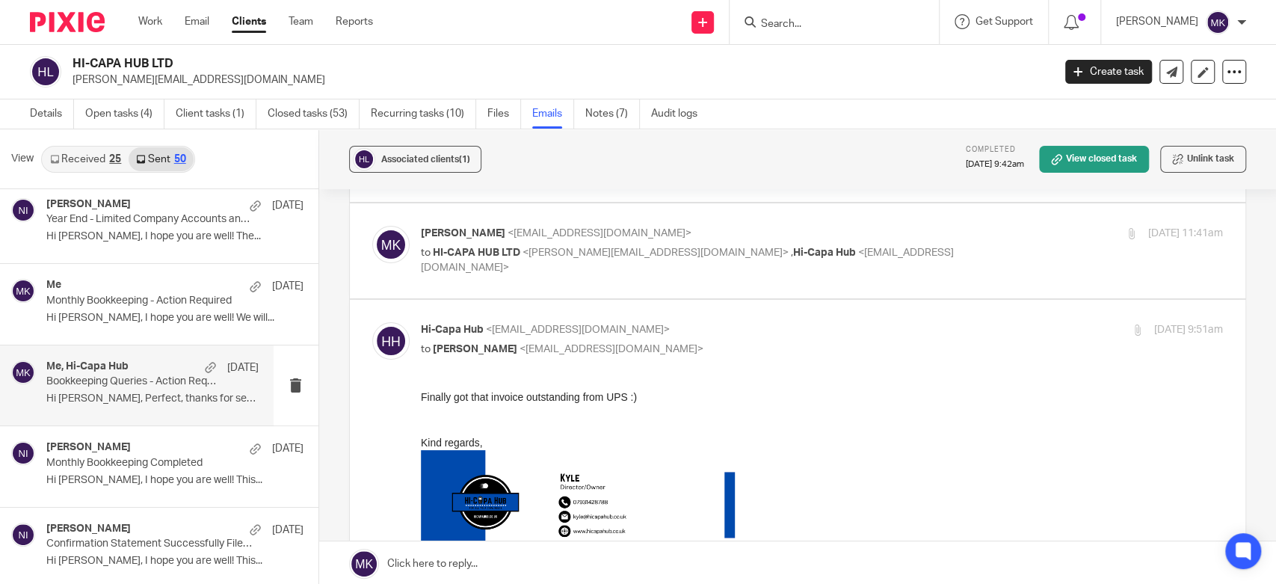
click at [748, 322] on p "Hi-Capa Hub <hicapahub@gmail.com>" at bounding box center [688, 330] width 535 height 16
checkbox input "false"
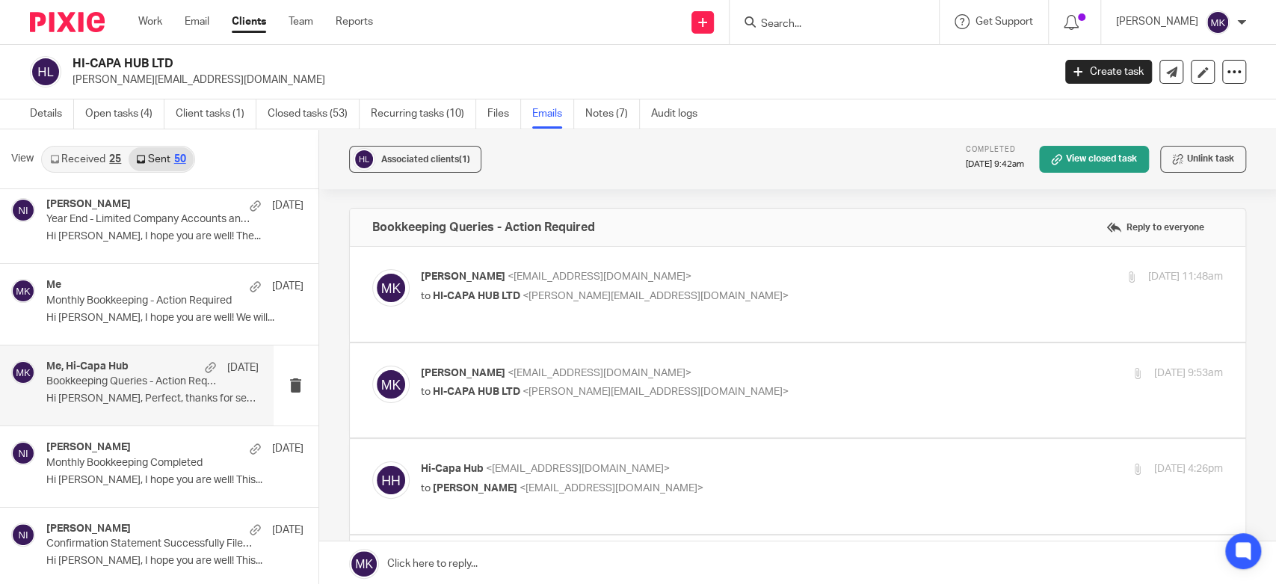
click at [707, 274] on p "Moiz Khatri <moizkhatri@taxassist.co.uk>" at bounding box center [688, 277] width 535 height 16
checkbox input "true"
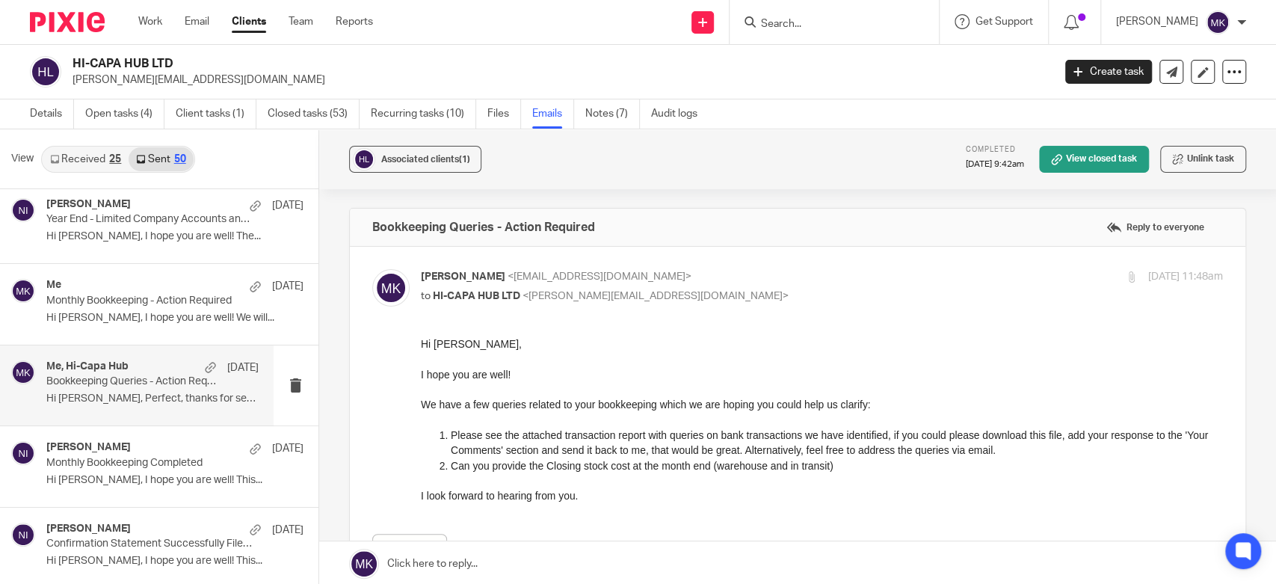
scroll to position [166, 0]
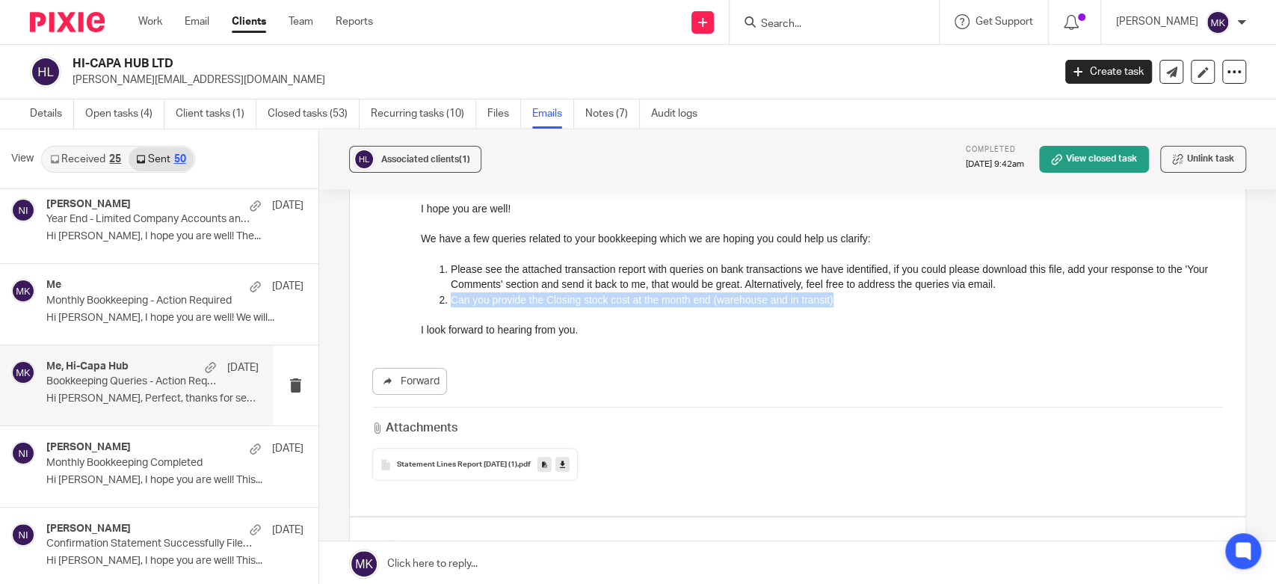
drag, startPoint x: 832, startPoint y: 299, endPoint x: 415, endPoint y: 299, distance: 417.0
click html "Hi Kyle, I hope you are well! We have a few queries related to your bookkeeping…"
copy p "Can you provide the Closing stock cost at the month end (warehouse and in trans…"
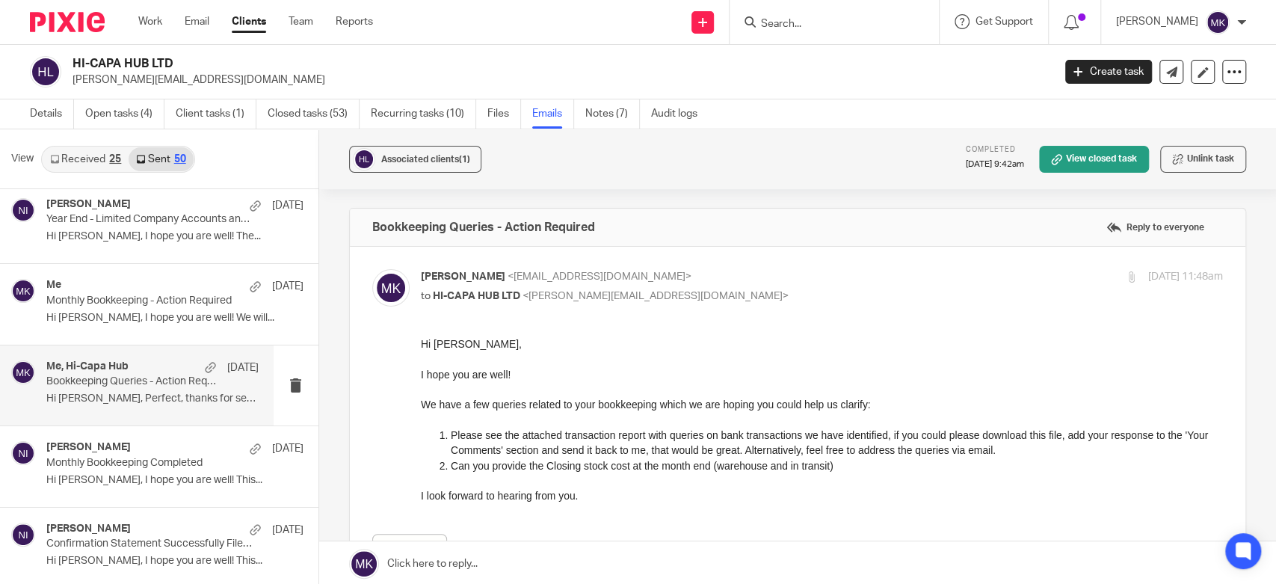
drag, startPoint x: 422, startPoint y: 396, endPoint x: 801, endPoint y: 401, distance: 379.7
click at [801, 401] on p "We have a few queries related to your bookkeeping which we are hoping you could…" at bounding box center [821, 404] width 802 height 15
drag, startPoint x: 898, startPoint y: 404, endPoint x: 421, endPoint y: 410, distance: 477.6
click at [421, 410] on p "We have a few queries related to your bookkeeping which we are hoping you could…" at bounding box center [821, 404] width 802 height 15
copy p "We have a few queries related to your bookkeeping which we are hoping you could…"
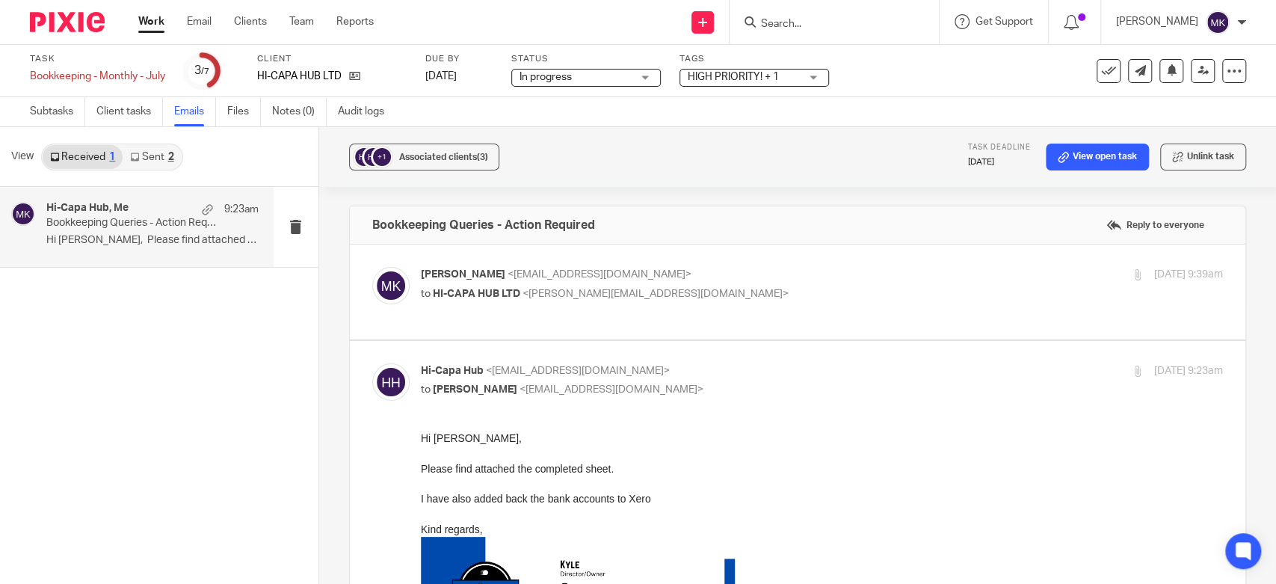
scroll to position [765, 0]
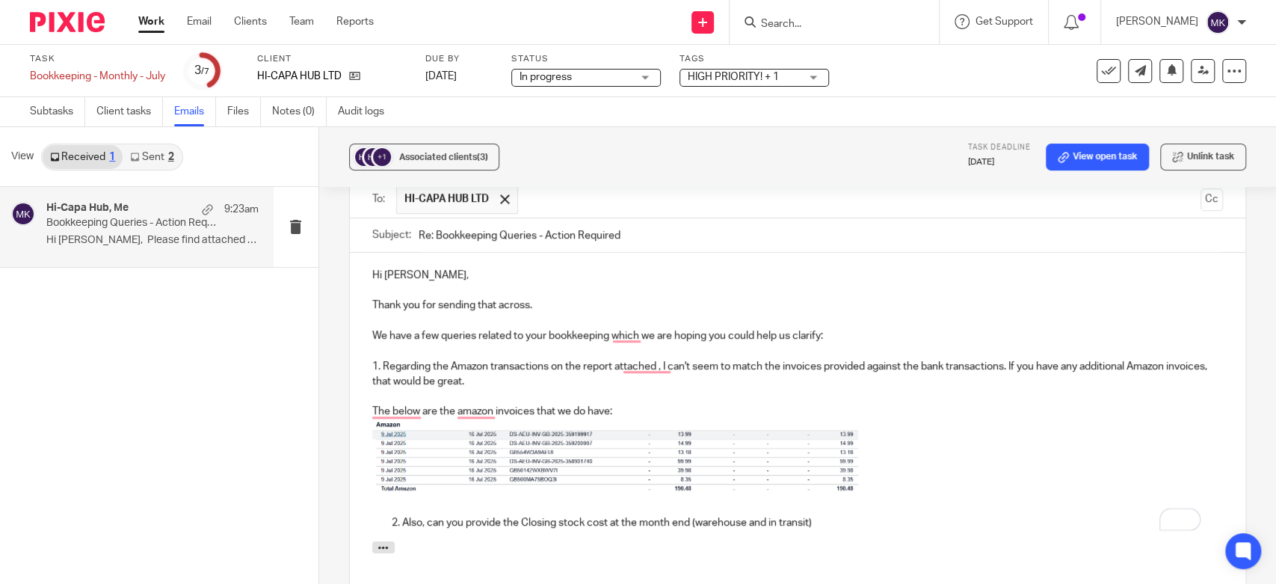
click at [1048, 419] on p "To enrich screen reader interactions, please activate Accessibility in Grammarl…" at bounding box center [797, 459] width 850 height 81
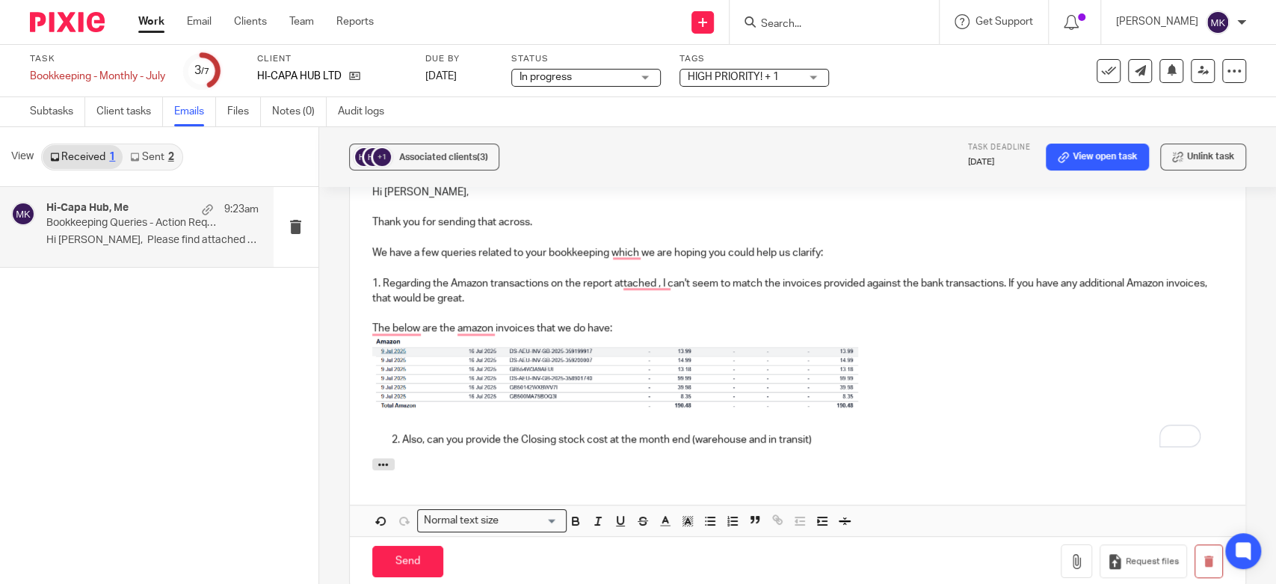
scroll to position [930, 0]
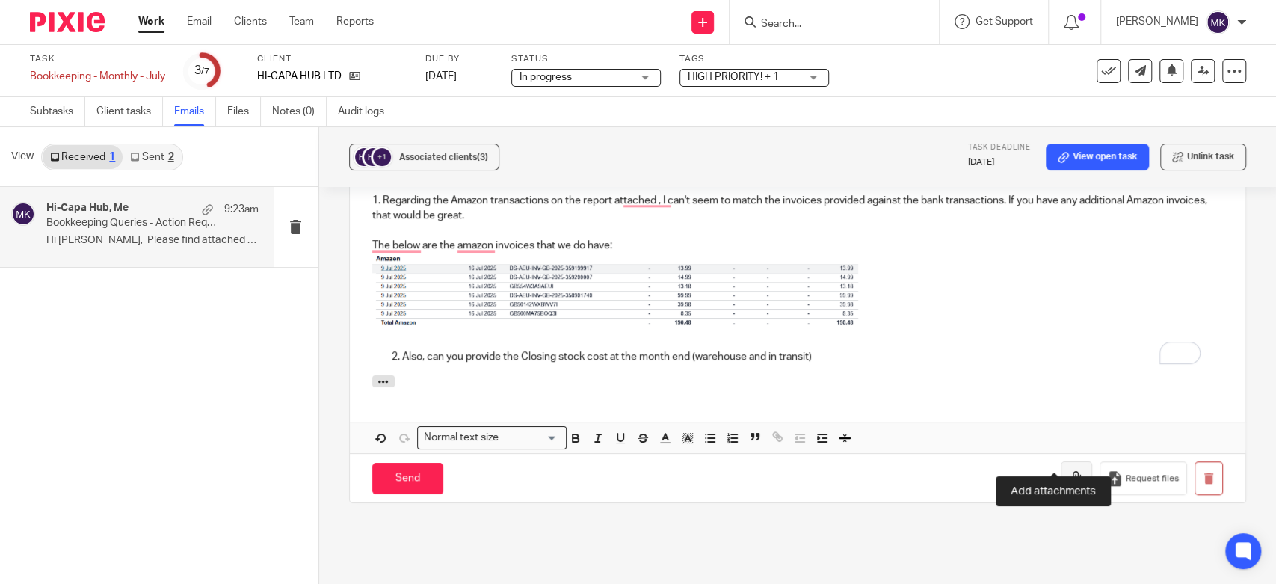
click at [1061, 461] on button "button" at bounding box center [1076, 478] width 31 height 34
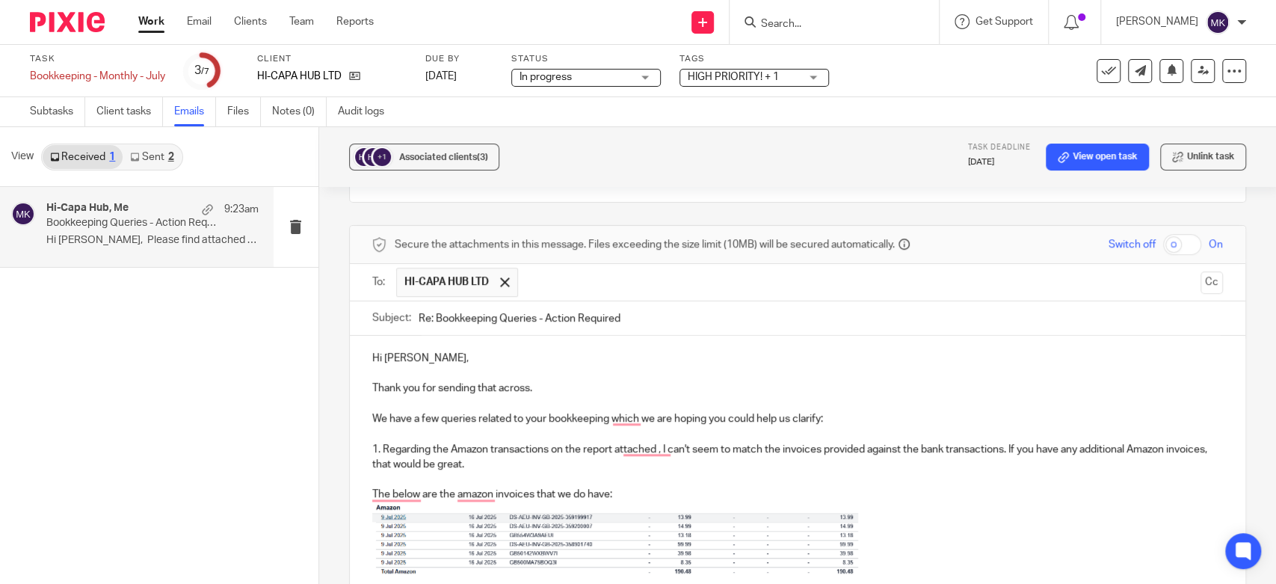
scroll to position [765, 0]
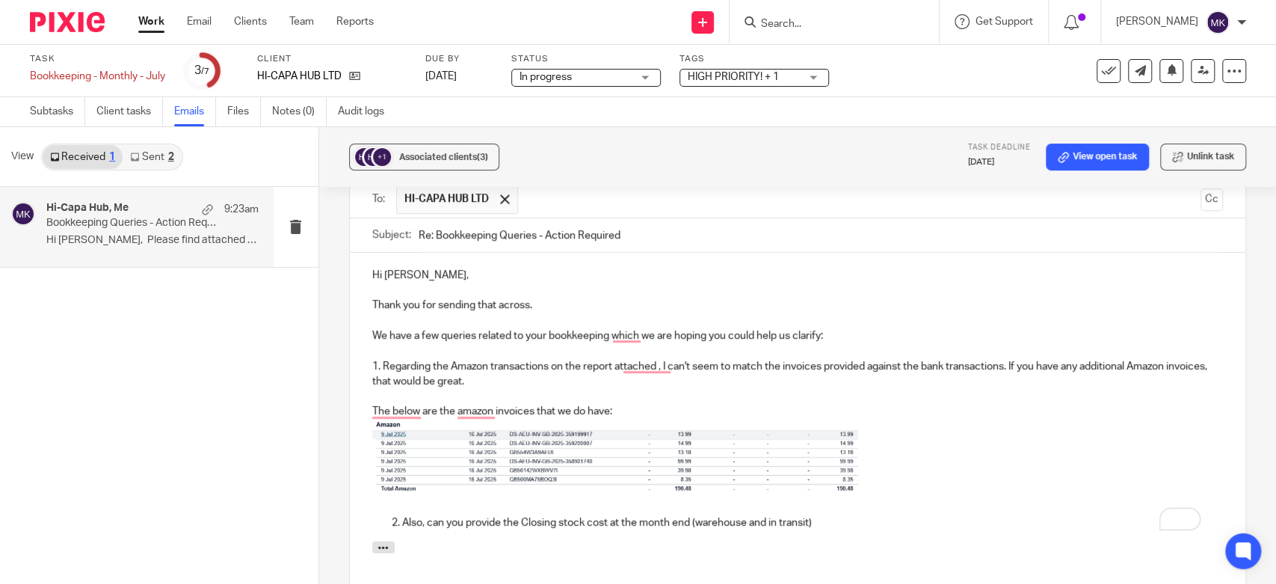
click at [652, 359] on p "1. Regarding the Amazon transactions on the report attached , I can't seem to m…" at bounding box center [797, 374] width 850 height 31
click at [611, 328] on p "We have a few queries related to your bookkeeping which we are hoping you could…" at bounding box center [797, 335] width 850 height 15
click at [899, 419] on p "To enrich screen reader interactions, please activate Accessibility in Grammarl…" at bounding box center [797, 459] width 850 height 81
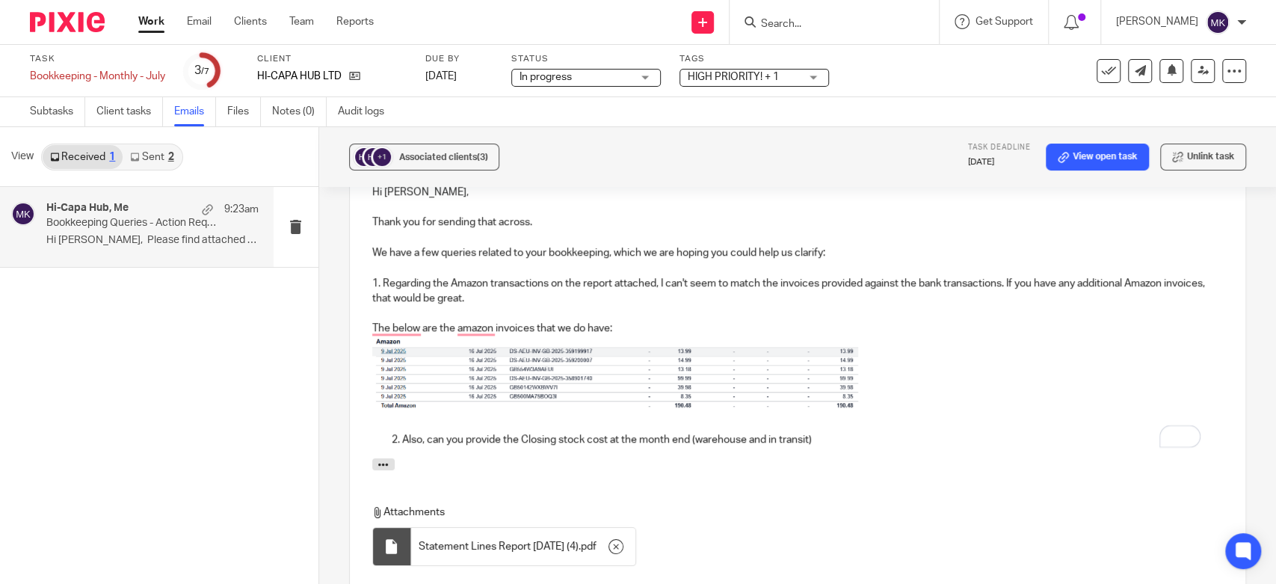
click at [401, 321] on p "The below are the amazon invoices that we do have:" at bounding box center [797, 328] width 850 height 15
click at [448, 321] on p "Below are the amazon invoices that we do have:" at bounding box center [797, 328] width 850 height 15
click at [966, 458] on div "Attachments Statement Lines Report [DATE] (4) . pdf" at bounding box center [797, 515] width 895 height 115
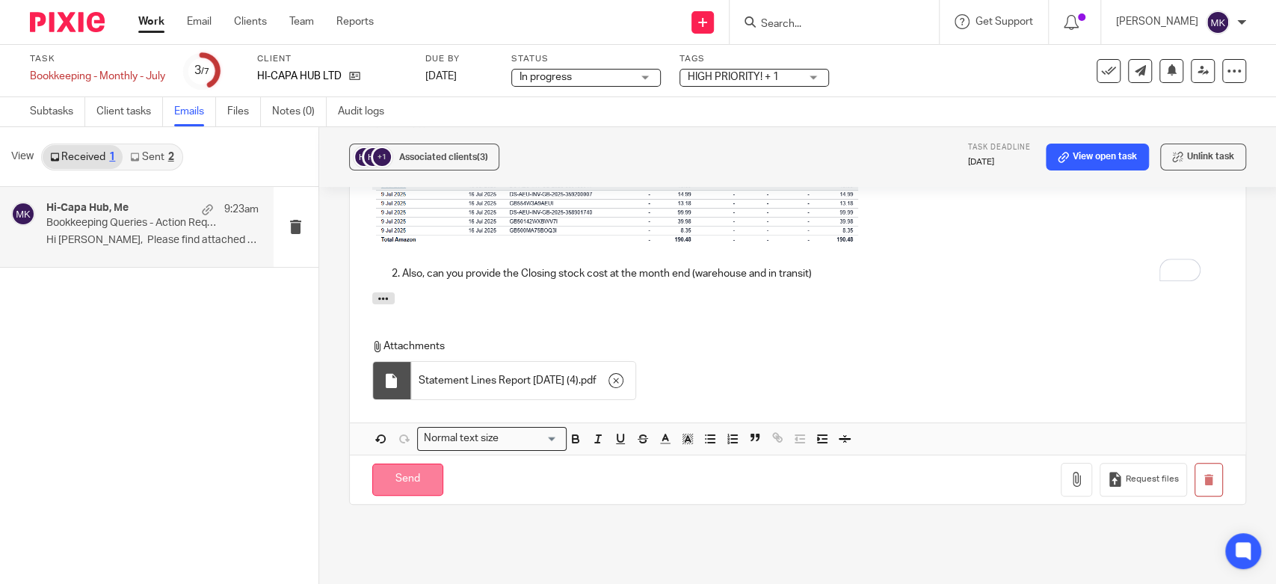
click at [432, 463] on input "Send" at bounding box center [407, 479] width 71 height 32
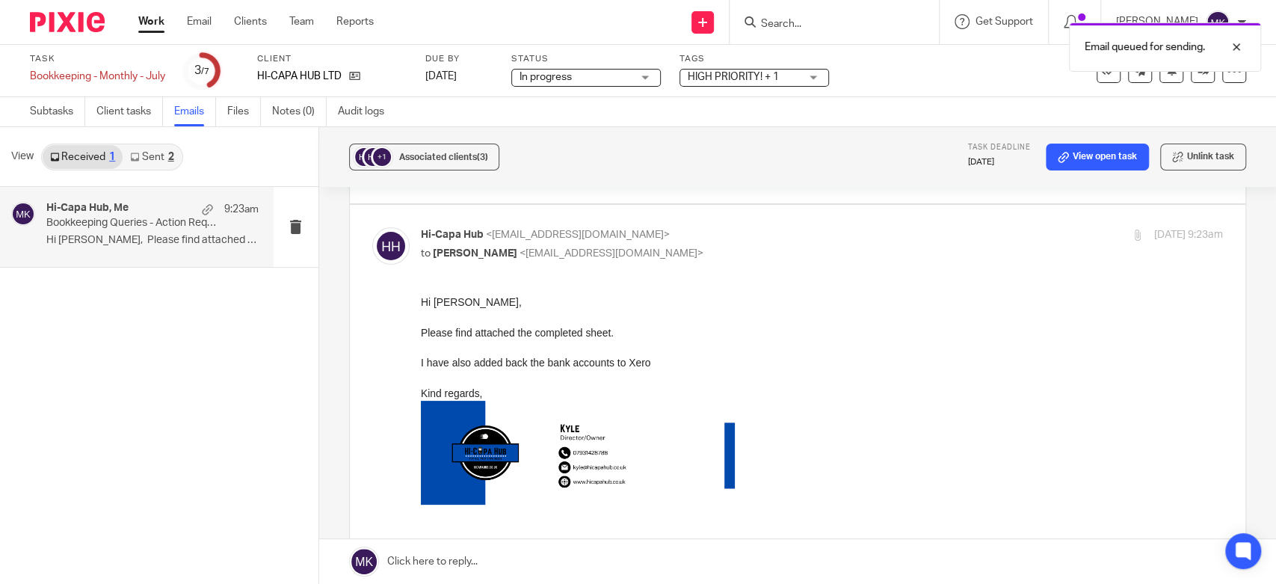
scroll to position [0, 0]
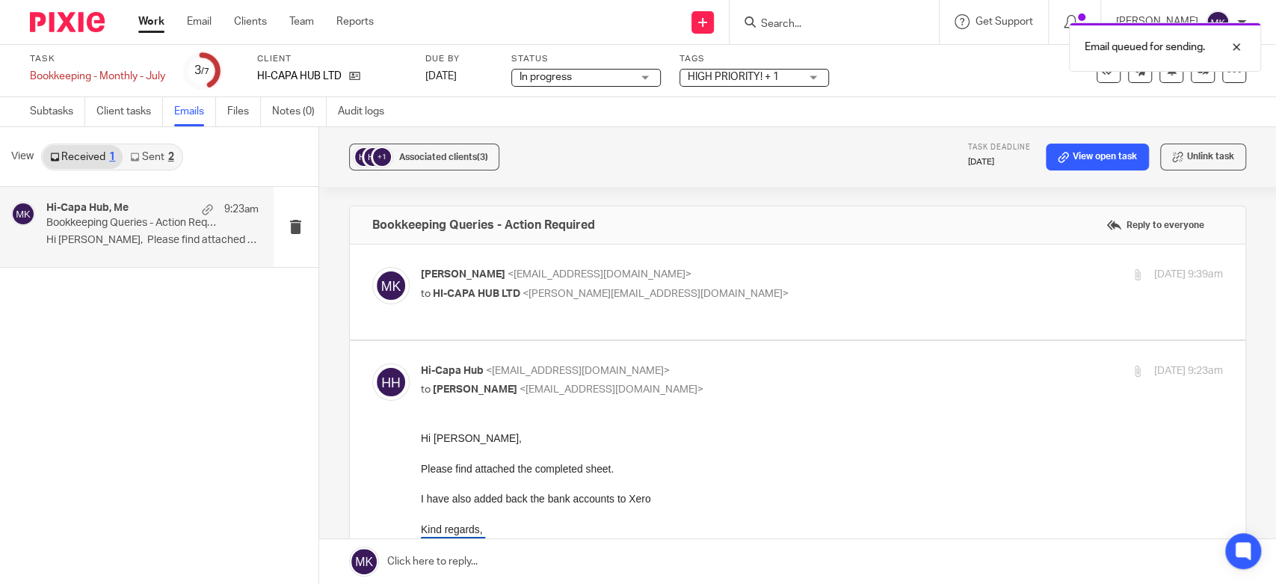
click at [735, 70] on div "Email queued for sending." at bounding box center [949, 43] width 623 height 57
click at [748, 76] on span "HIGH PRIORITY! + 1" at bounding box center [733, 77] width 91 height 10
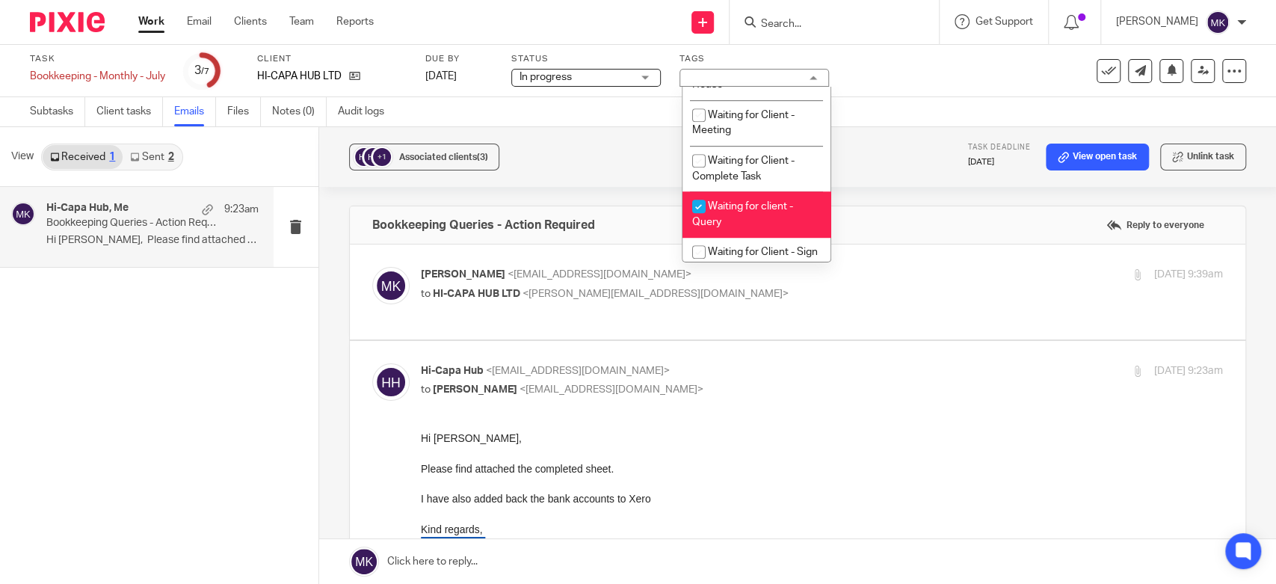
scroll to position [830, 0]
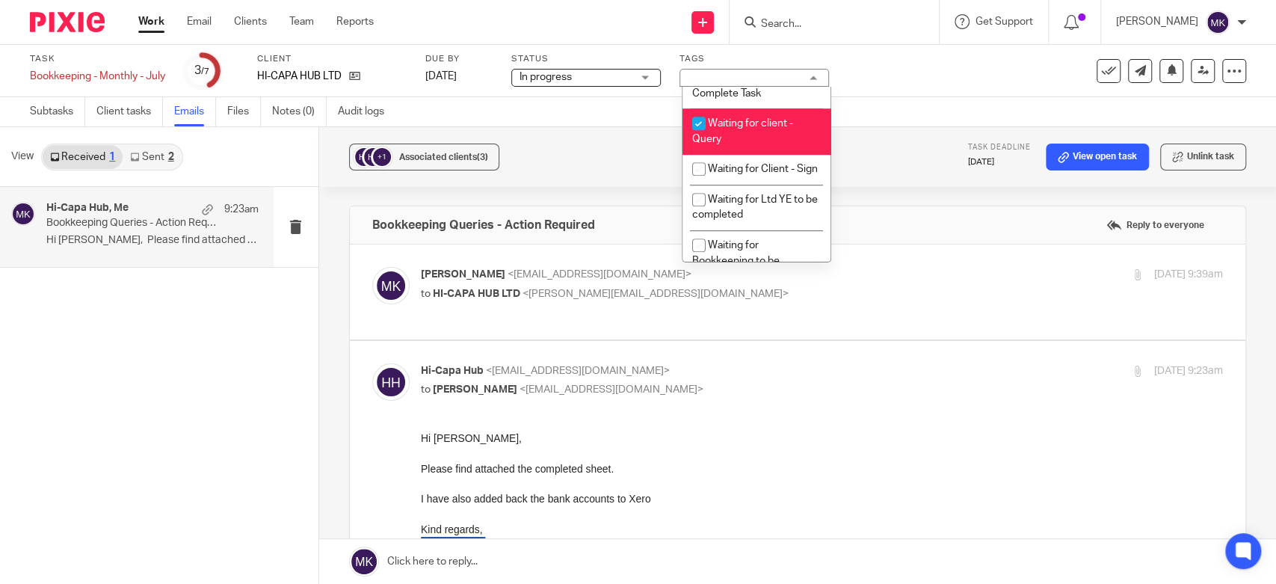
click at [923, 90] on div "Task Bookkeeping - Monthly - July Save Bookkeeping - Monthly - [DATE] /7 Client…" at bounding box center [638, 71] width 1276 height 52
